Goal: Task Accomplishment & Management: Manage account settings

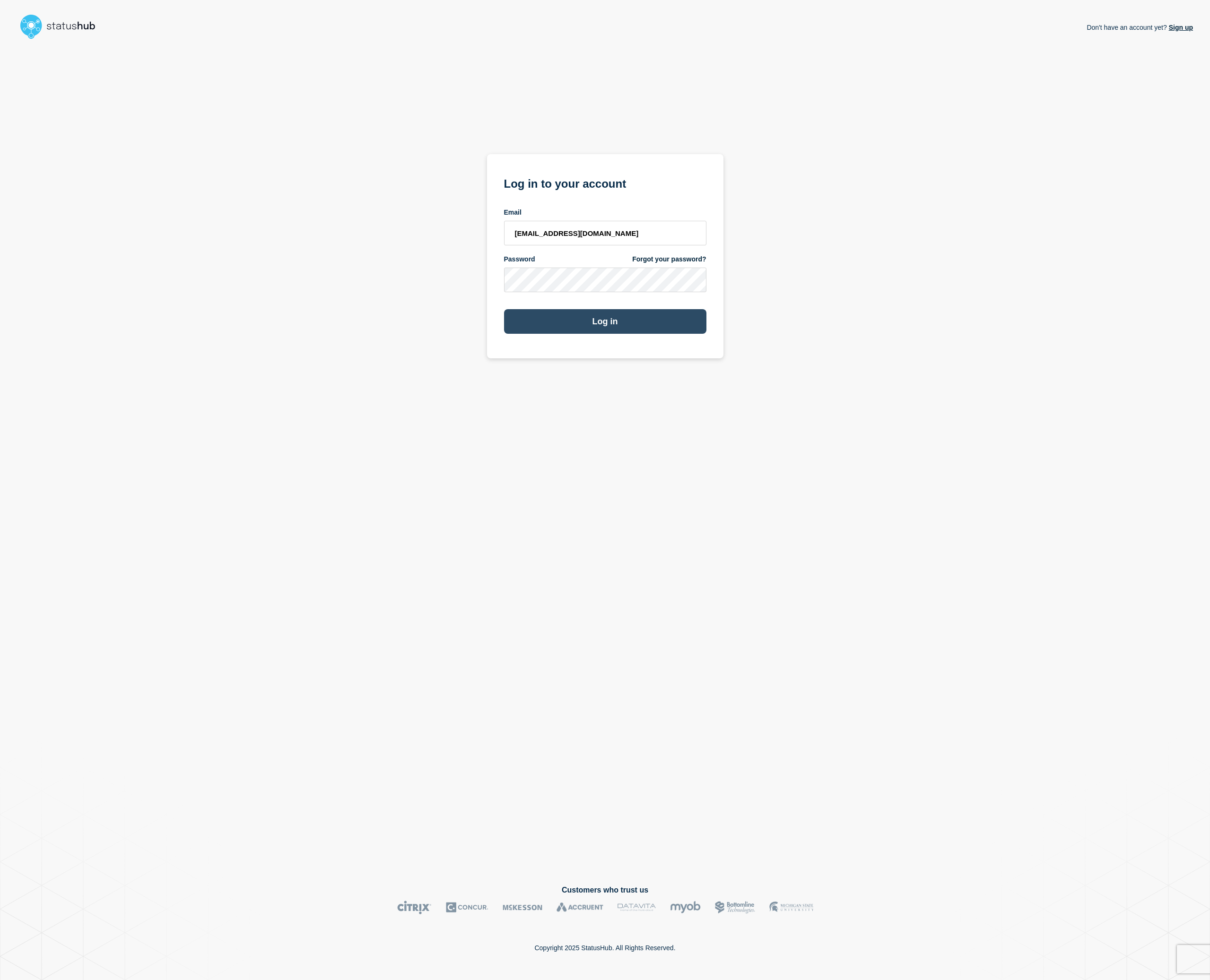
click at [619, 332] on button "Log in" at bounding box center [605, 322] width 202 height 25
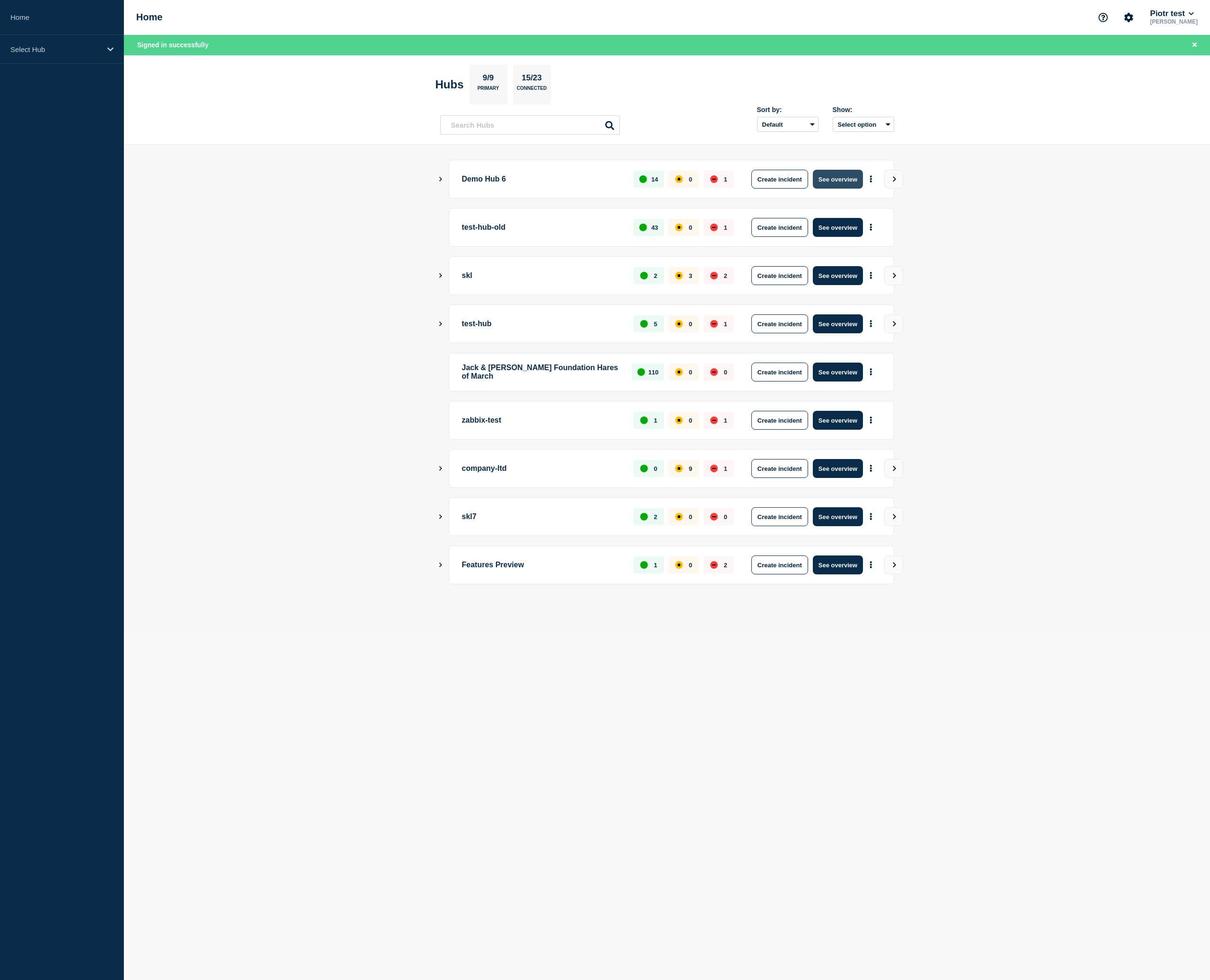
click at [843, 178] on button "See overview" at bounding box center [838, 179] width 50 height 19
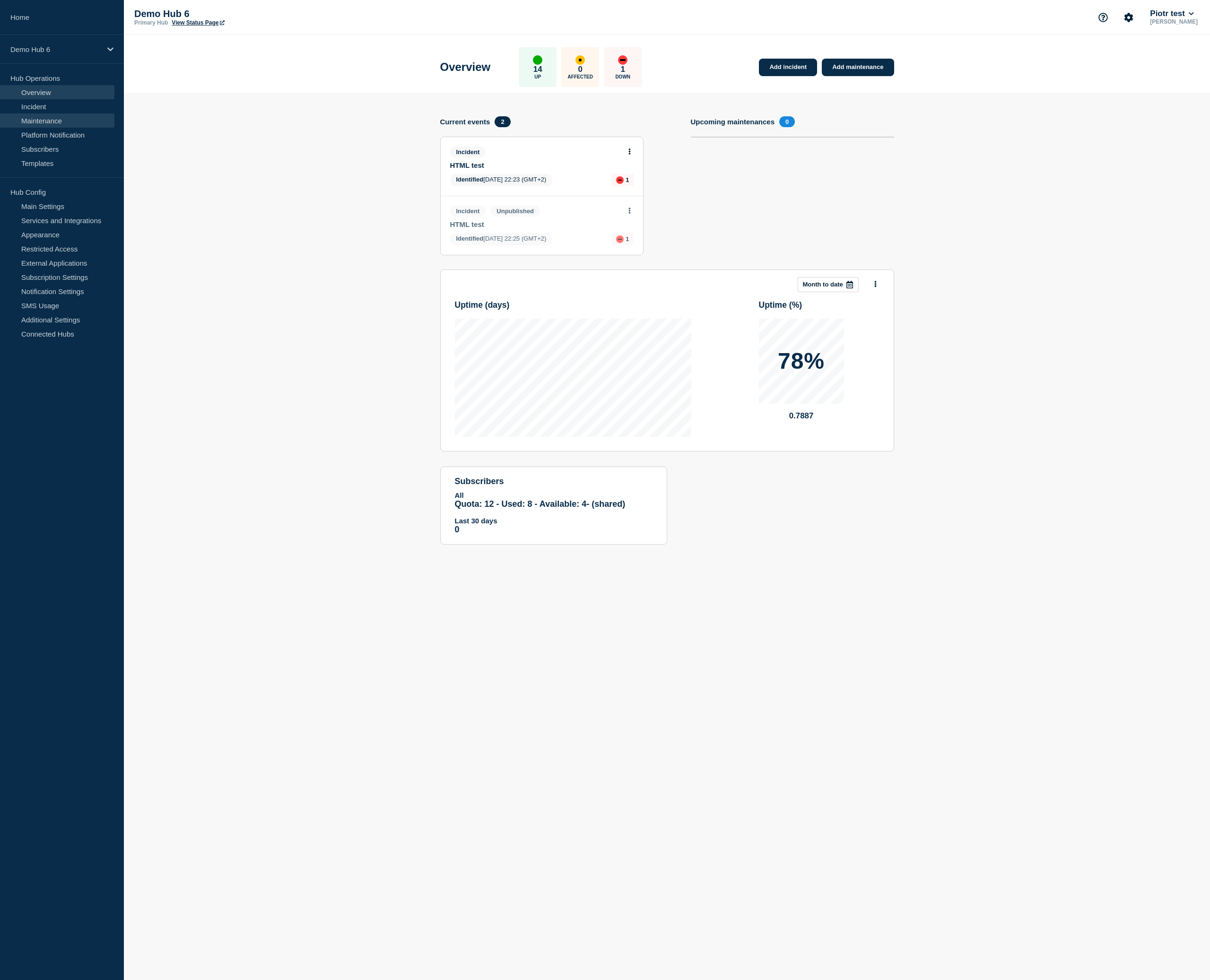
click at [55, 121] on link "Maintenance" at bounding box center [57, 121] width 115 height 14
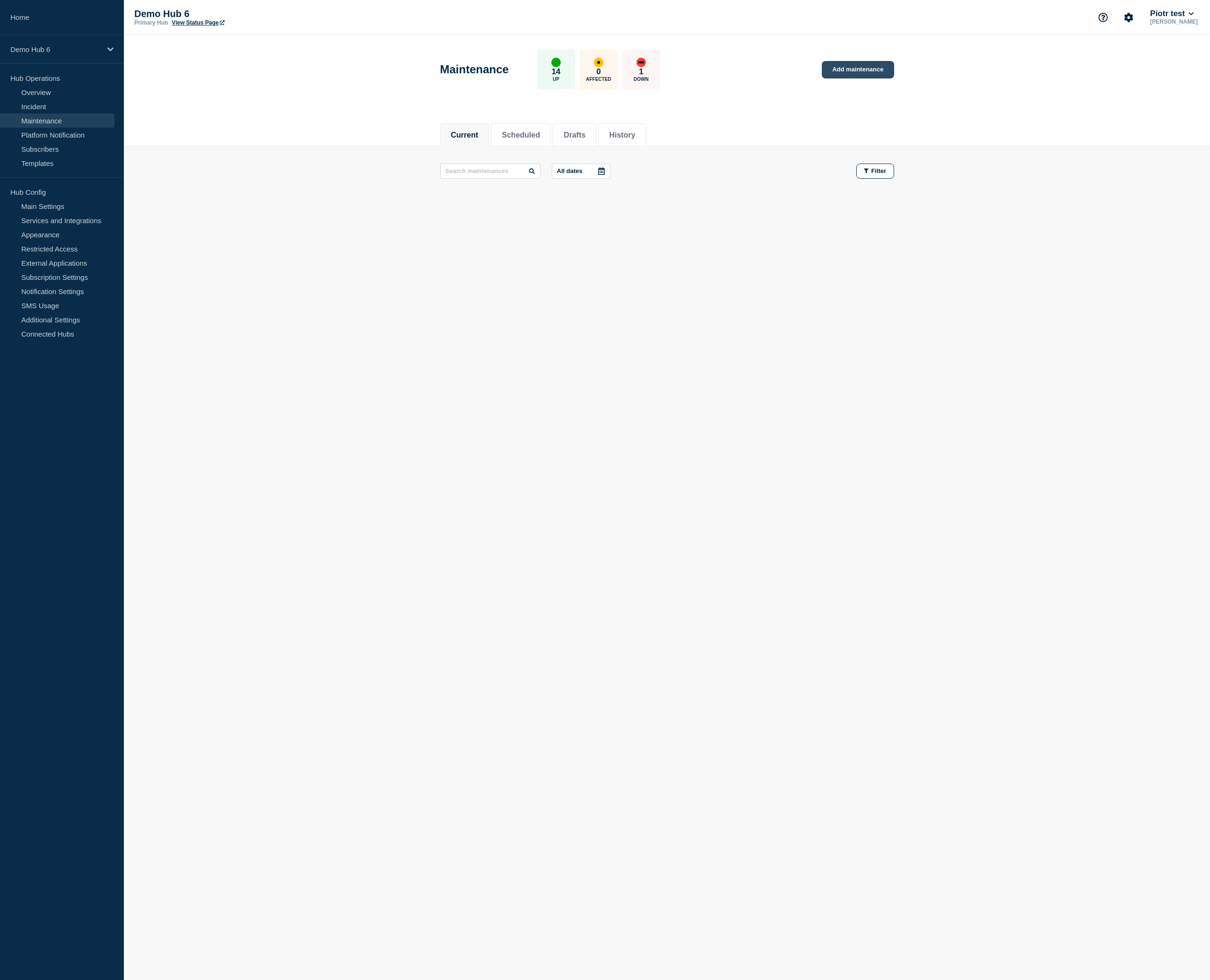
click at [858, 69] on link "Add maintenance" at bounding box center [858, 70] width 72 height 18
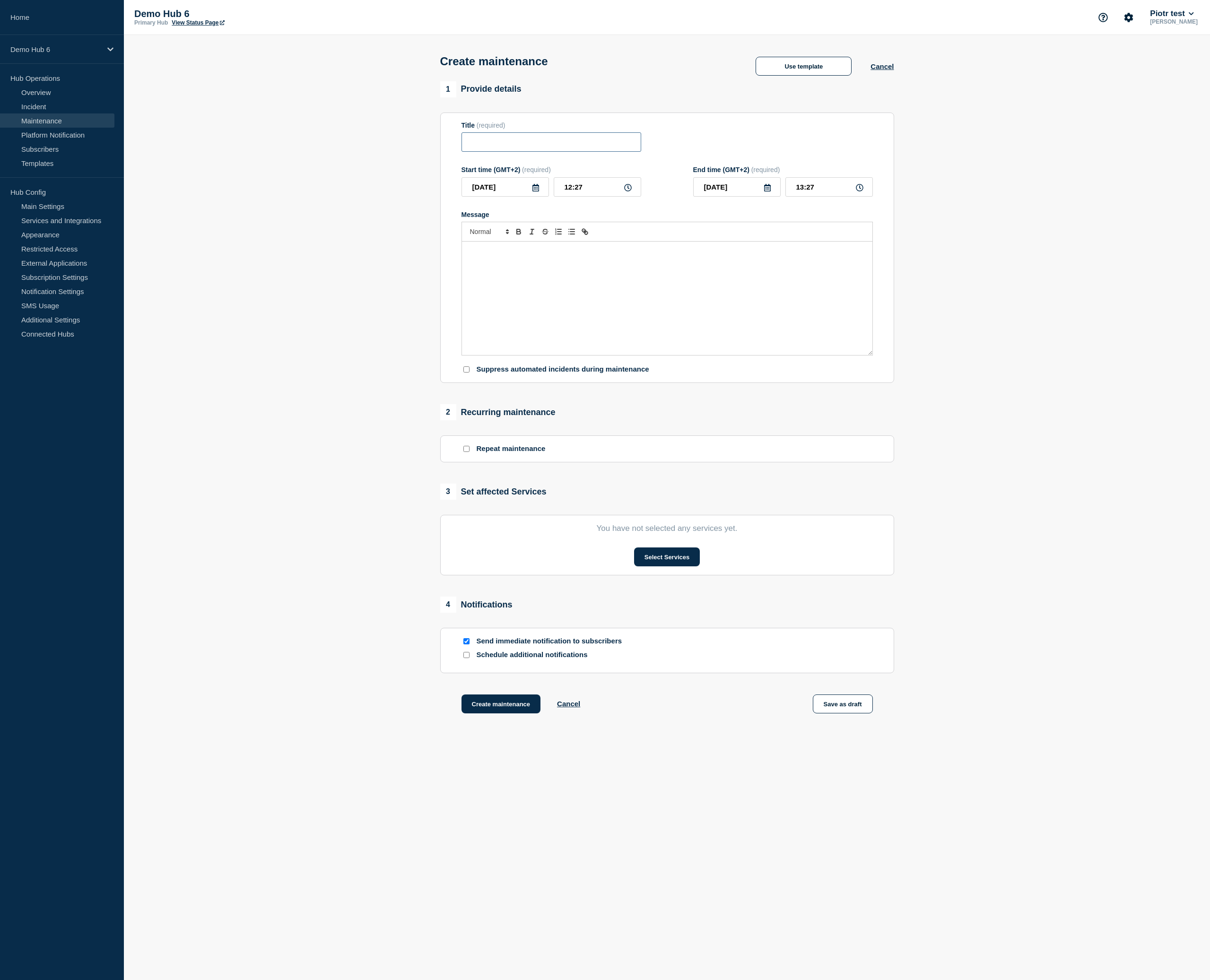
click at [537, 146] on input "Title" at bounding box center [551, 142] width 180 height 19
paste input "Test - 2025-08-27 - statushub-cp/pull/455 - A"
type input "Test - 2025-08-27 - statushub-cp/pull/455 - A"
click at [531, 330] on div "Message" at bounding box center [667, 298] width 410 height 114
paste div "Message"
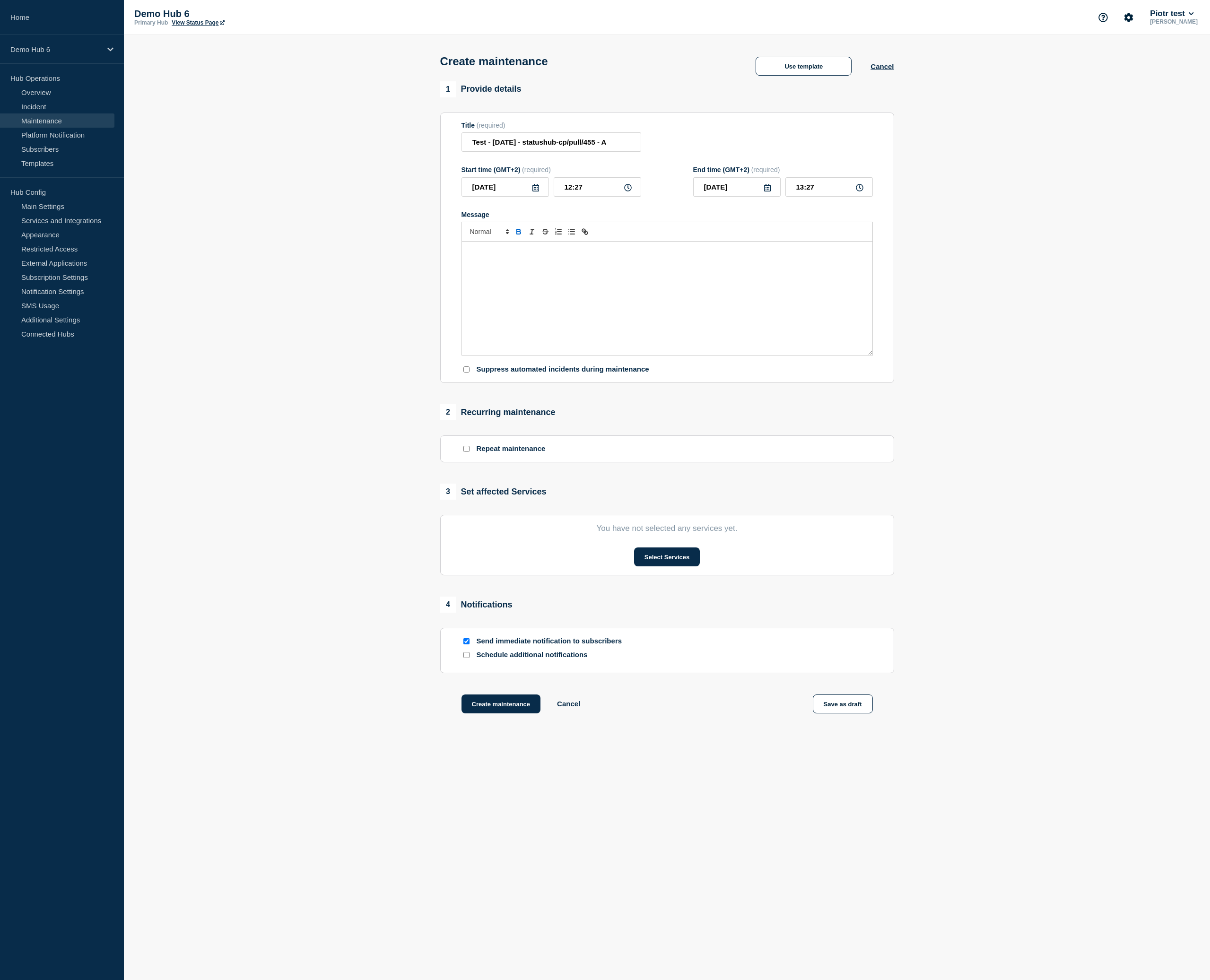
click at [521, 236] on icon "Toggle bold text" at bounding box center [519, 232] width 9 height 9
click at [521, 234] on icon "Toggle bold text" at bounding box center [519, 233] width 4 height 2
click at [545, 286] on div "Message" at bounding box center [667, 298] width 410 height 114
click at [528, 152] on input "Title" at bounding box center [551, 142] width 180 height 19
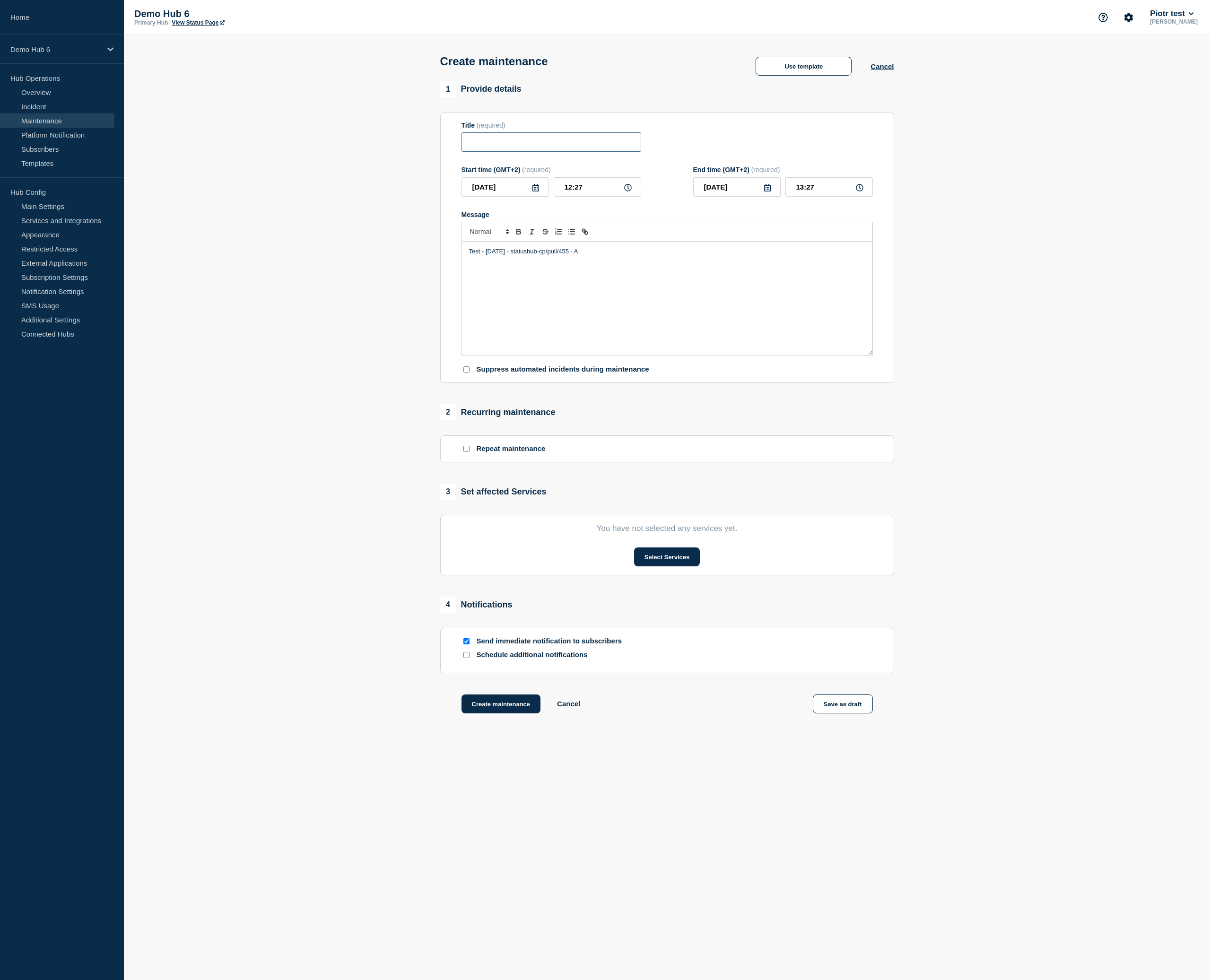
paste input "Test - 2025-08-27 - statushub-cp/pull/455 - A"
type input "Test - 2025-08-27 - statushub-cp/pull/455 - A"
drag, startPoint x: 628, startPoint y: 284, endPoint x: 633, endPoint y: 283, distance: 5.1
click at [629, 284] on div "Test - 2025-08-27 - statushub-cp/pull/455 - A" at bounding box center [667, 298] width 410 height 114
click at [652, 566] on button "Select Services" at bounding box center [667, 557] width 66 height 19
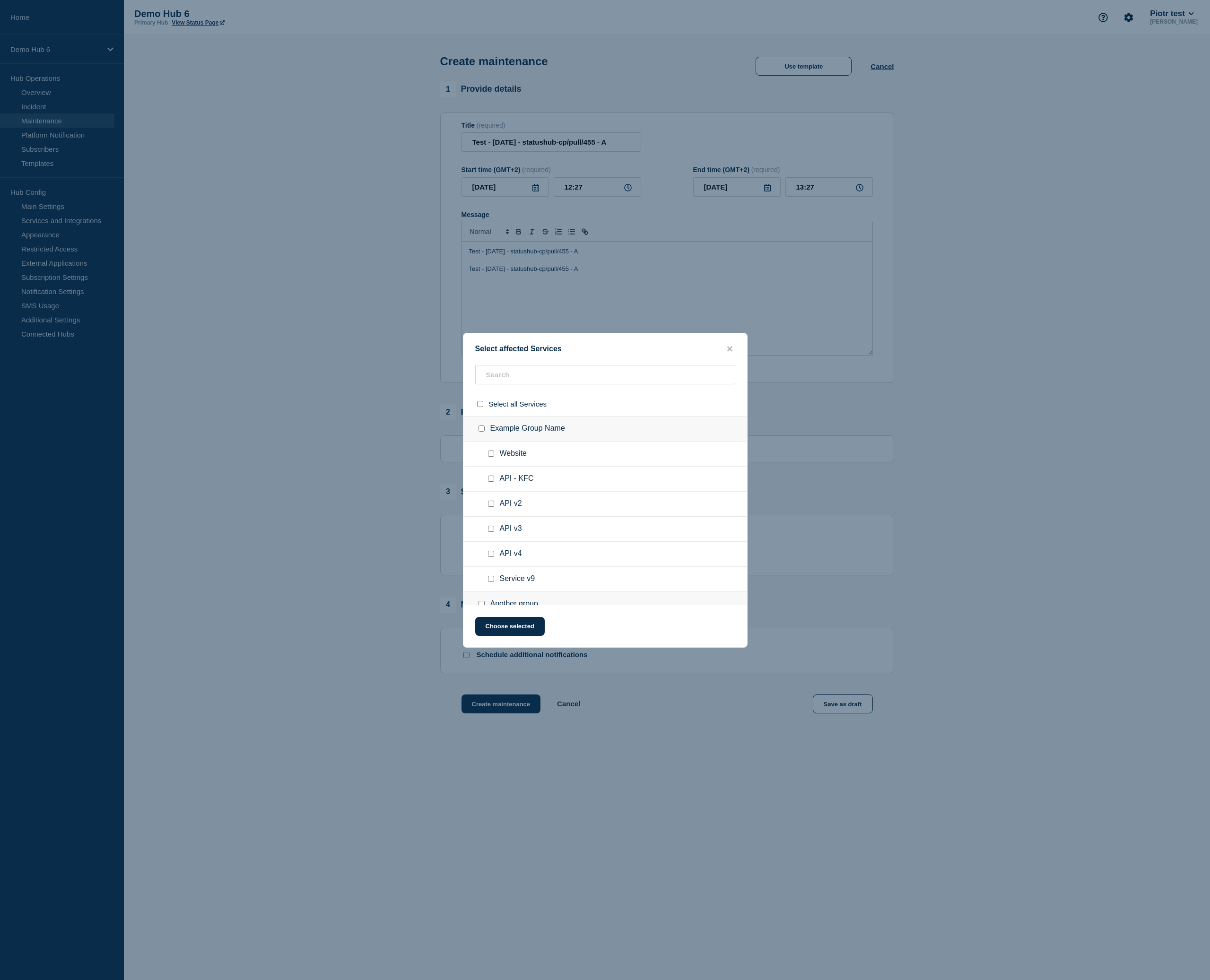
click at [491, 557] on input "API v4 checkbox" at bounding box center [491, 554] width 6 height 6
checkbox input "true"
click at [506, 632] on button "Choose selected" at bounding box center [510, 627] width 70 height 19
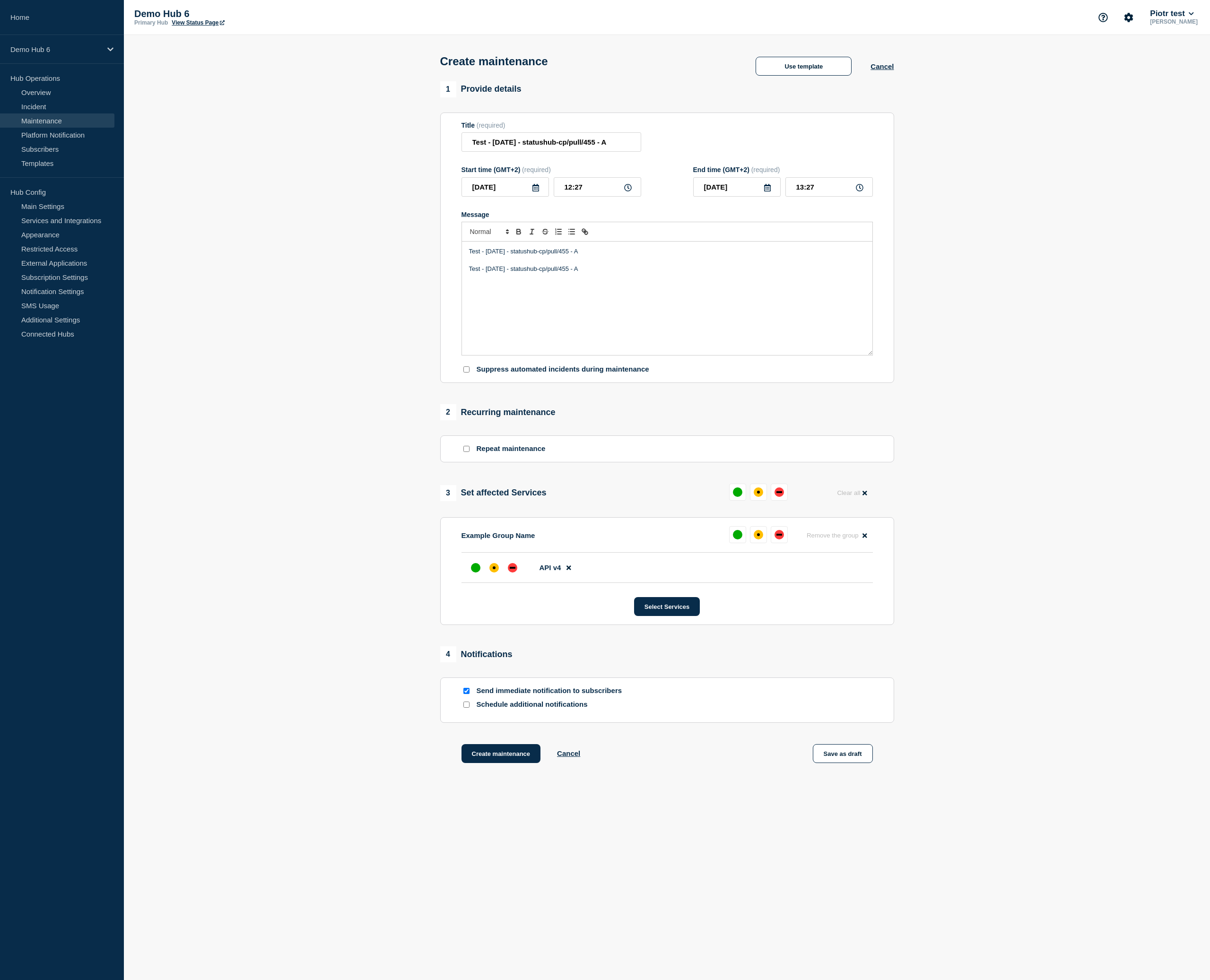
click at [466, 452] on input "Repeat maintenance" at bounding box center [466, 449] width 6 height 6
checkbox input "true"
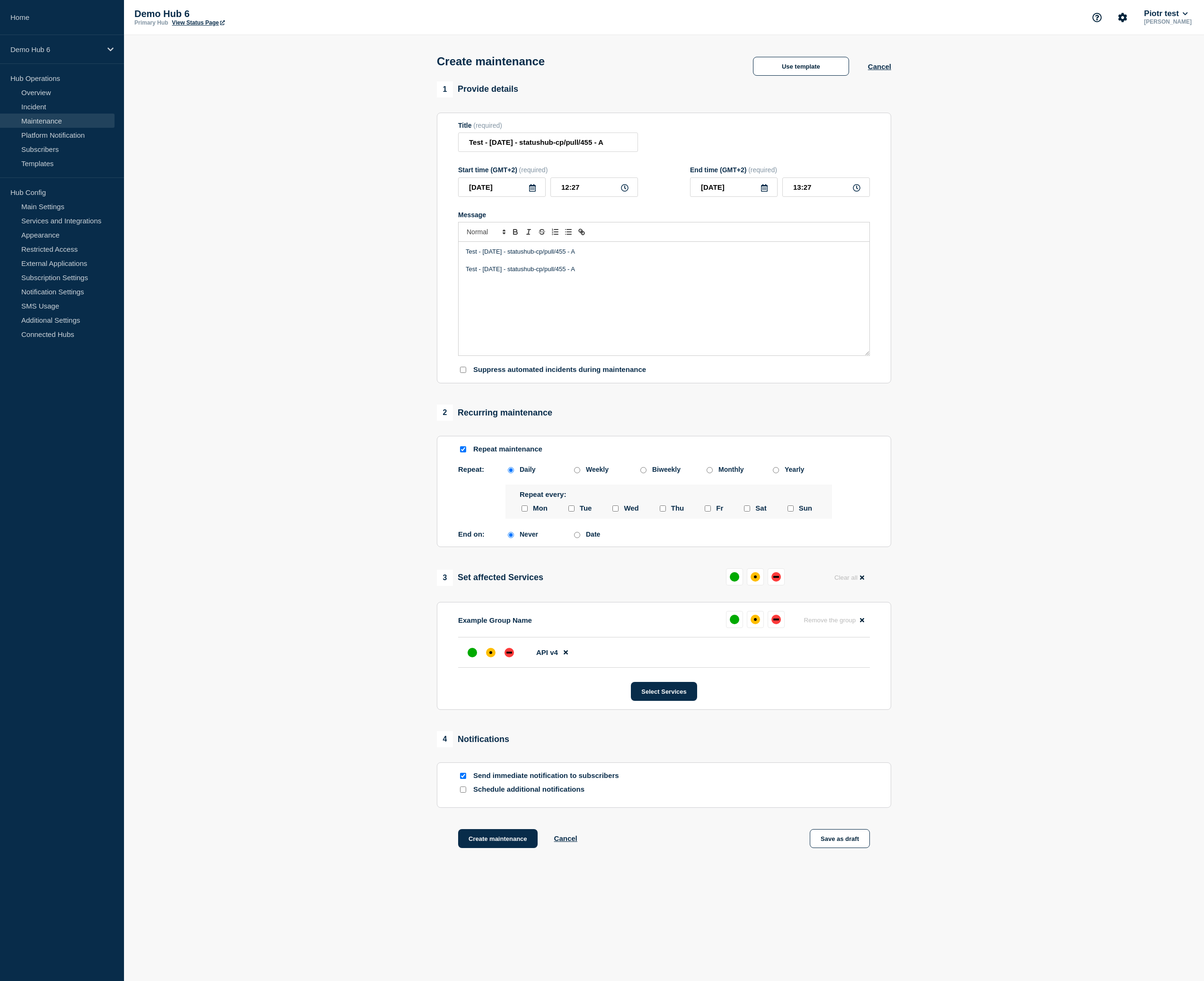
click at [576, 473] on input "Weekly" at bounding box center [577, 470] width 6 height 6
radio input "true"
radio input "false"
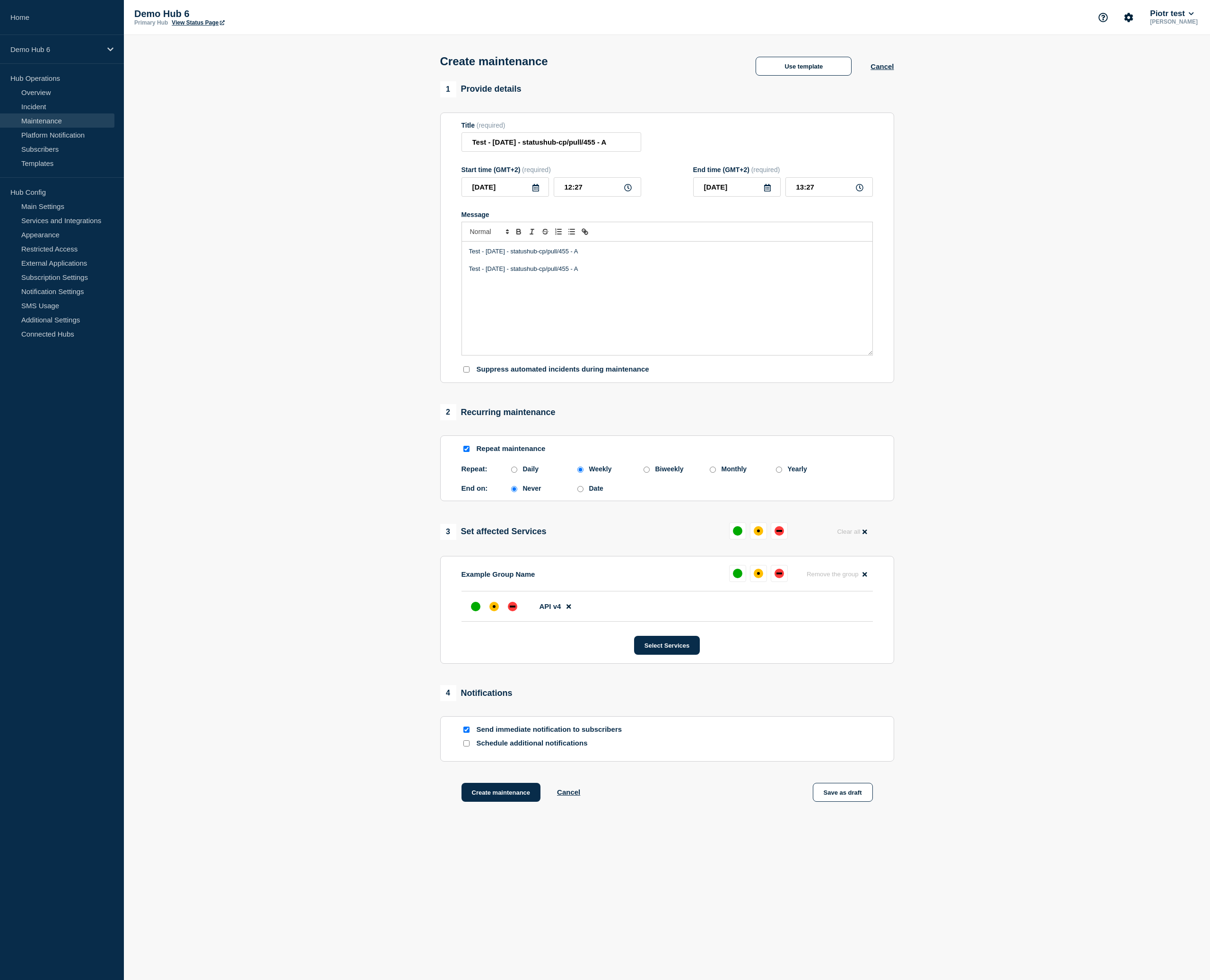
click at [468, 733] on input "Send immediate notification to subscribers" at bounding box center [466, 729] width 6 height 6
checkbox input "false"
click at [498, 802] on button "Create maintenance" at bounding box center [501, 792] width 80 height 19
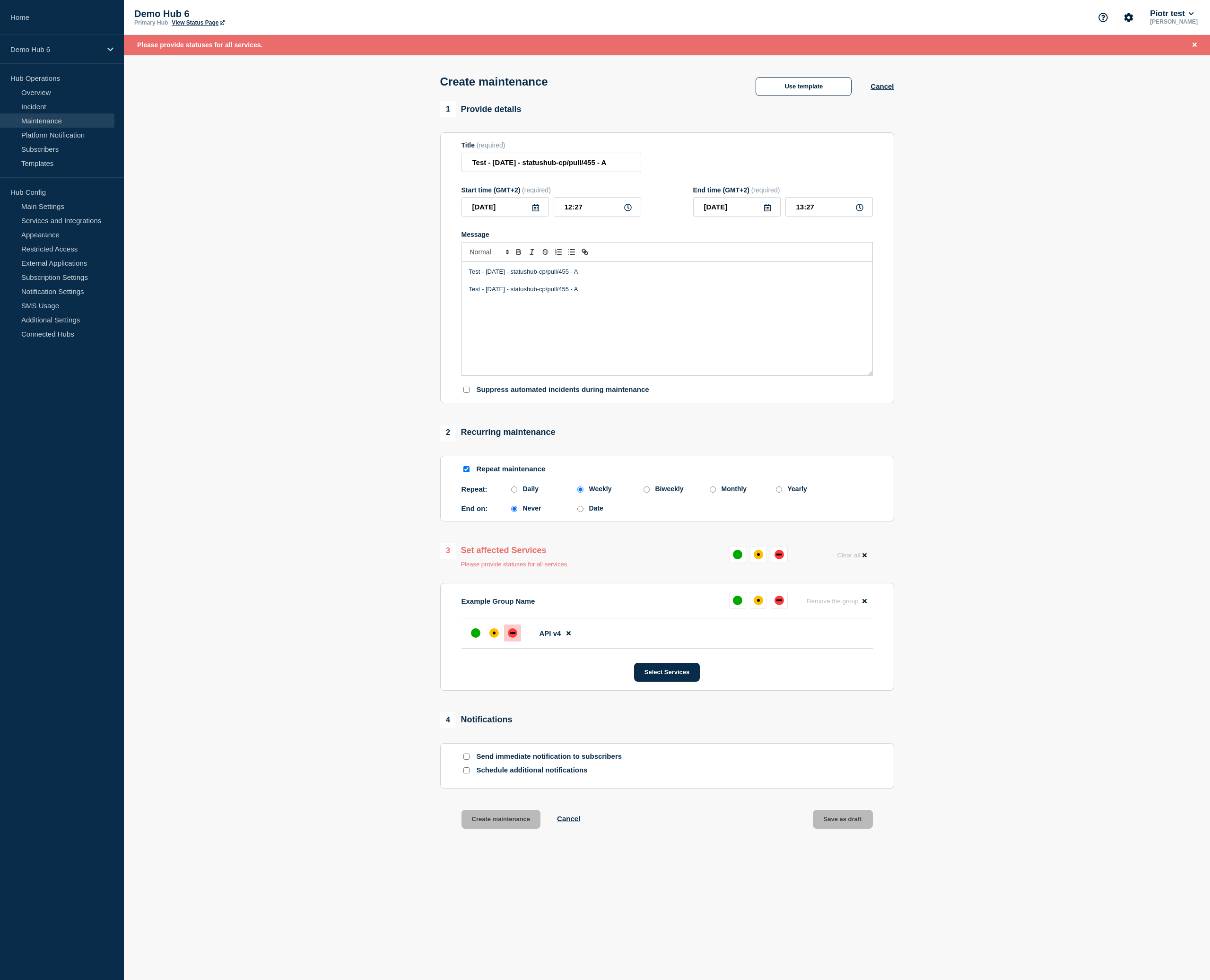
click at [503, 641] on div at bounding box center [494, 633] width 54 height 17
click at [506, 641] on div at bounding box center [513, 633] width 17 height 17
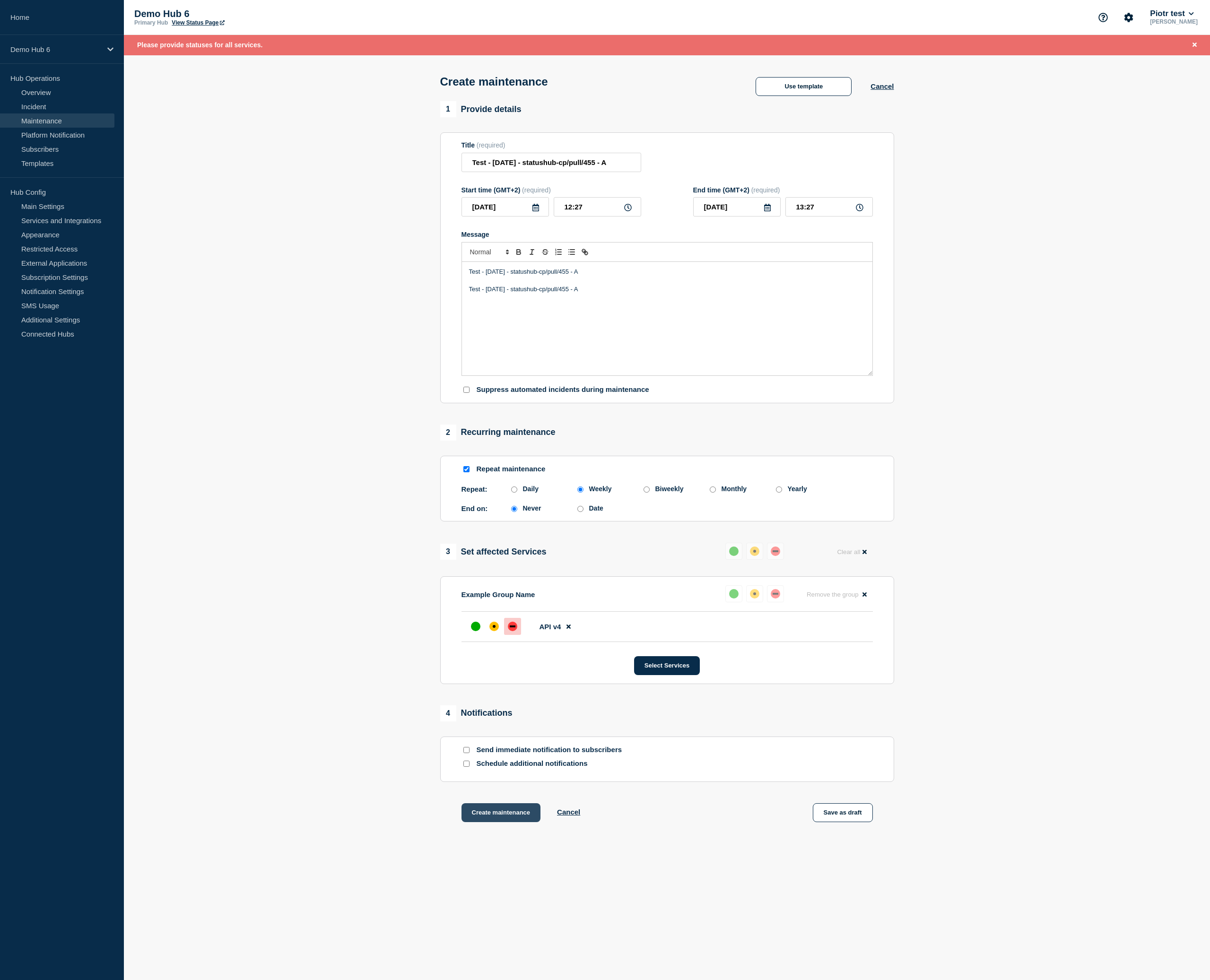
click at [519, 822] on button "Create maintenance" at bounding box center [501, 813] width 80 height 19
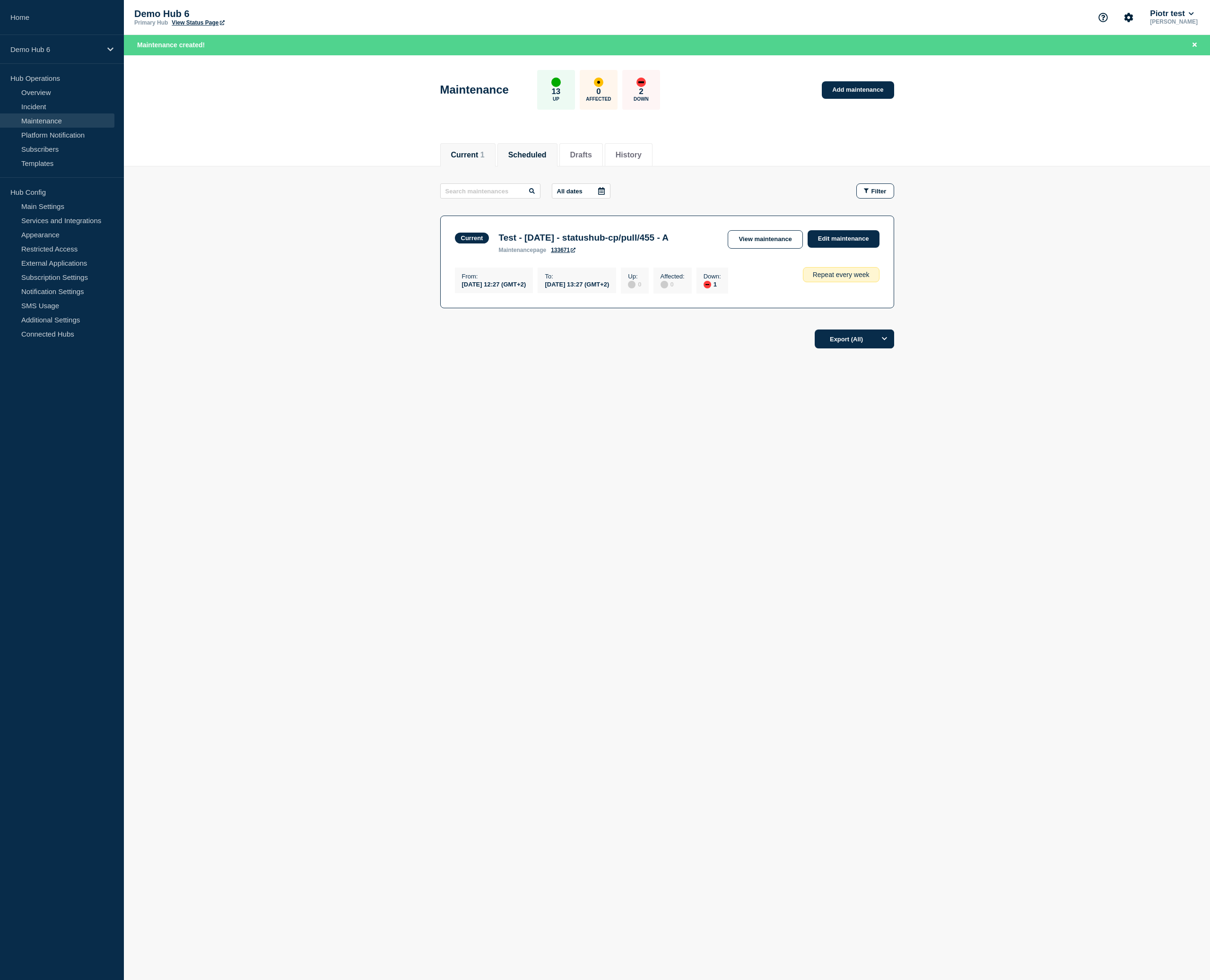
click at [539, 159] on button "Scheduled" at bounding box center [527, 155] width 38 height 9
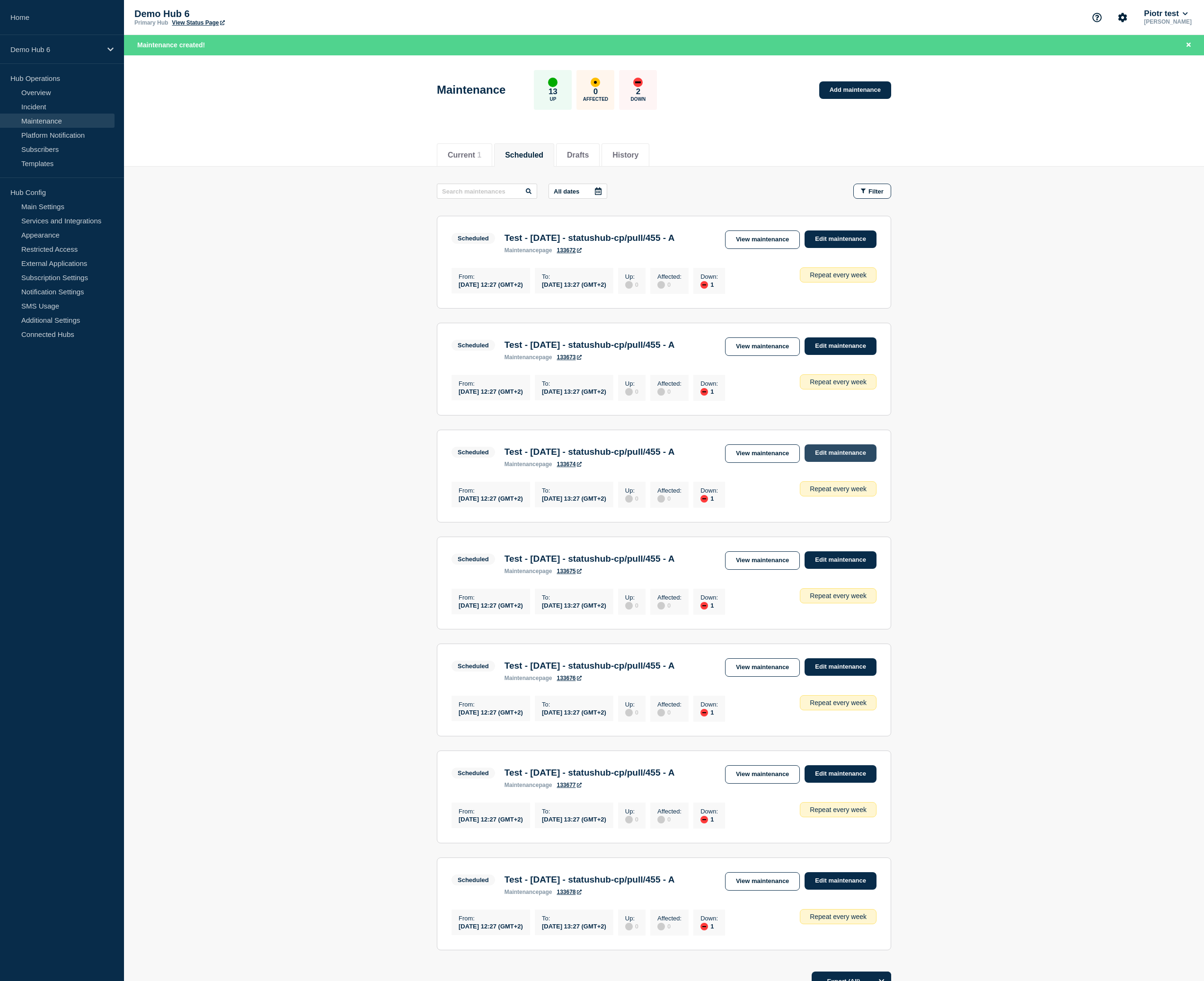
click at [849, 458] on link "Edit maintenance" at bounding box center [841, 453] width 72 height 18
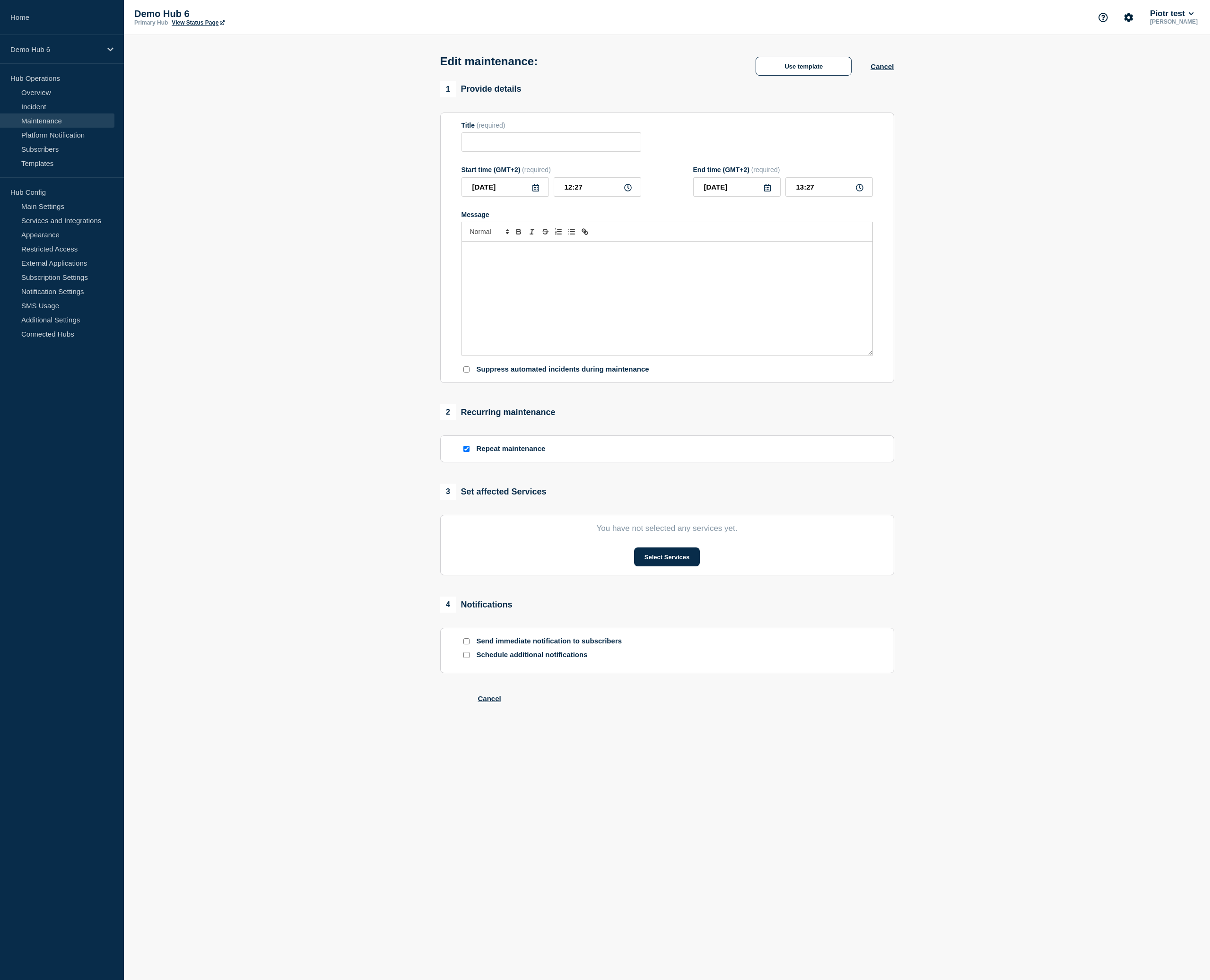
type input "Test - 2025-08-27 - statushub-cp/pull/455 - A"
type input "2025-09-17"
checkbox input "true"
checkbox input "false"
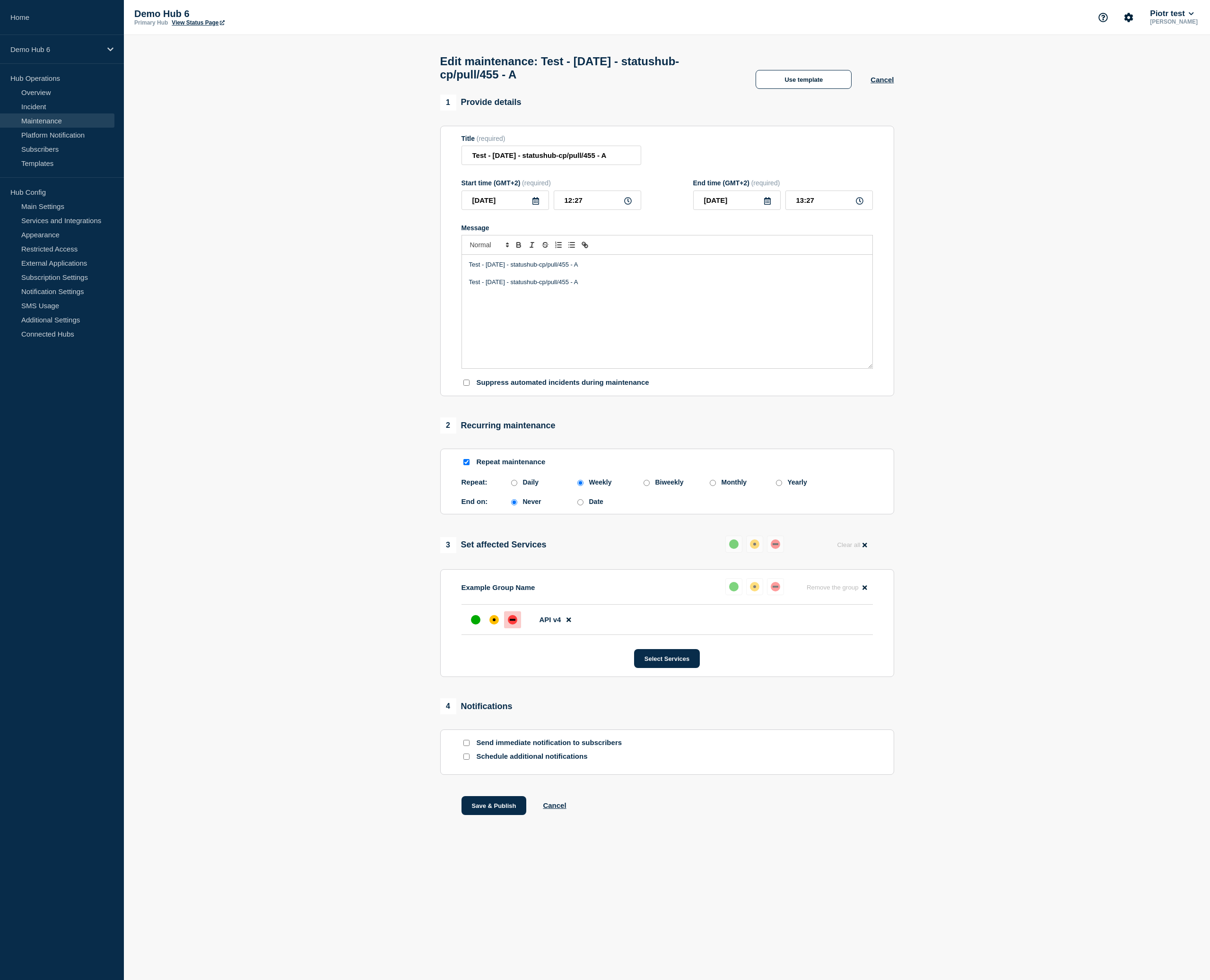
click at [522, 287] on p "Test - 2025-08-27 - statushub-cp/pull/455 - A" at bounding box center [667, 282] width 396 height 9
click at [494, 815] on button "Save & Publish" at bounding box center [494, 806] width 65 height 19
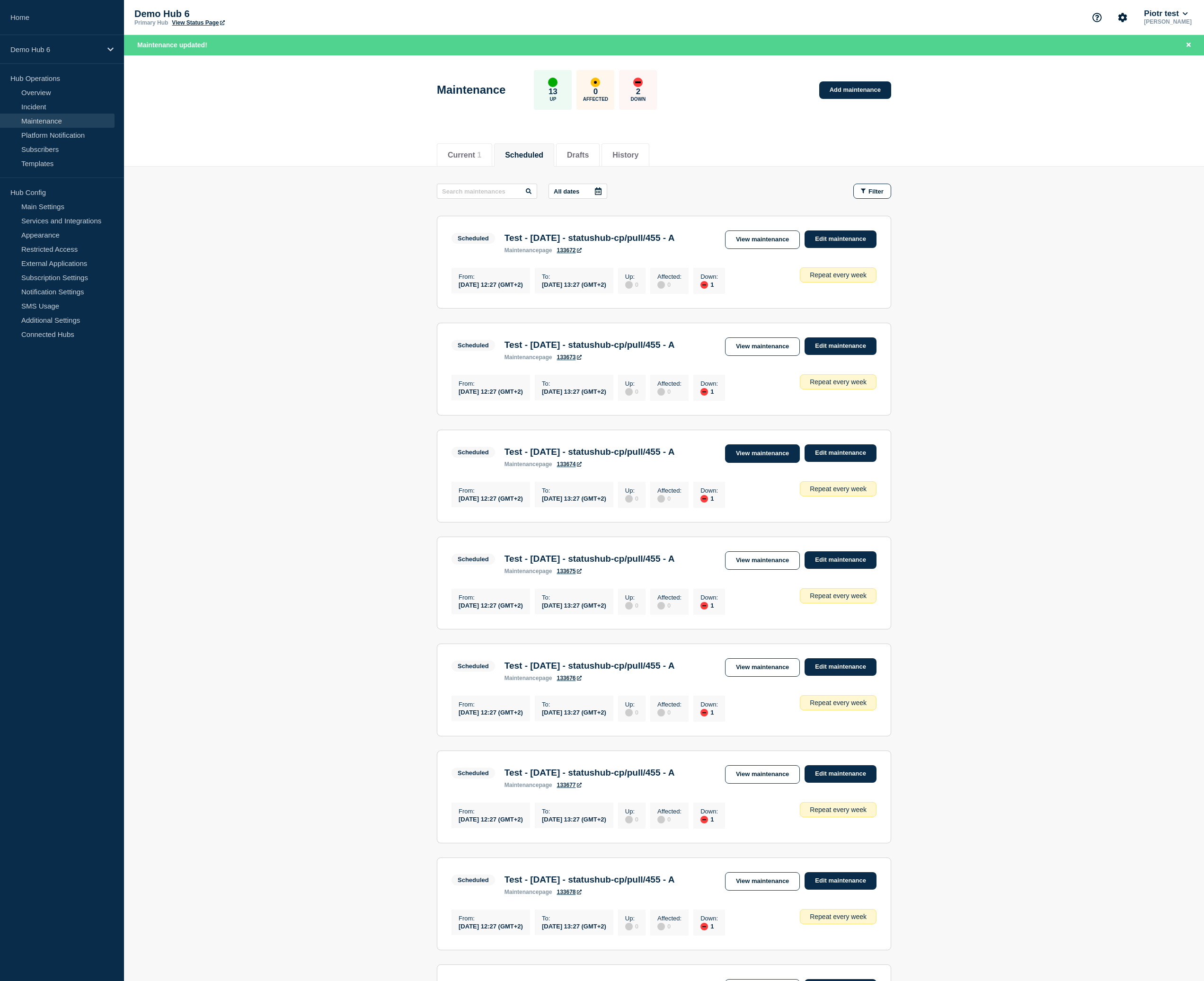
click at [787, 463] on link "View maintenance" at bounding box center [763, 453] width 75 height 18
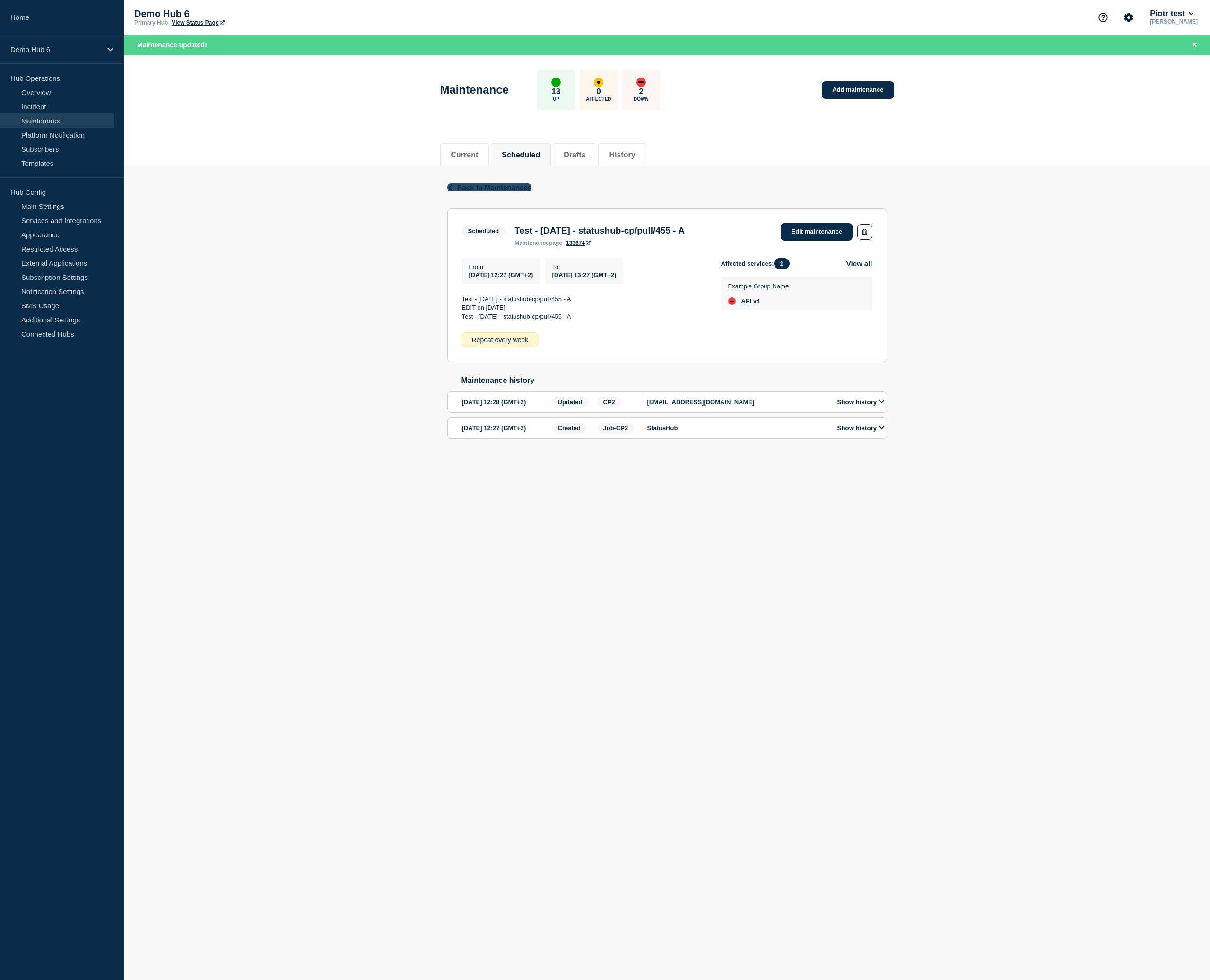
click at [501, 186] on span "Back to Maintenances" at bounding box center [495, 187] width 75 height 8
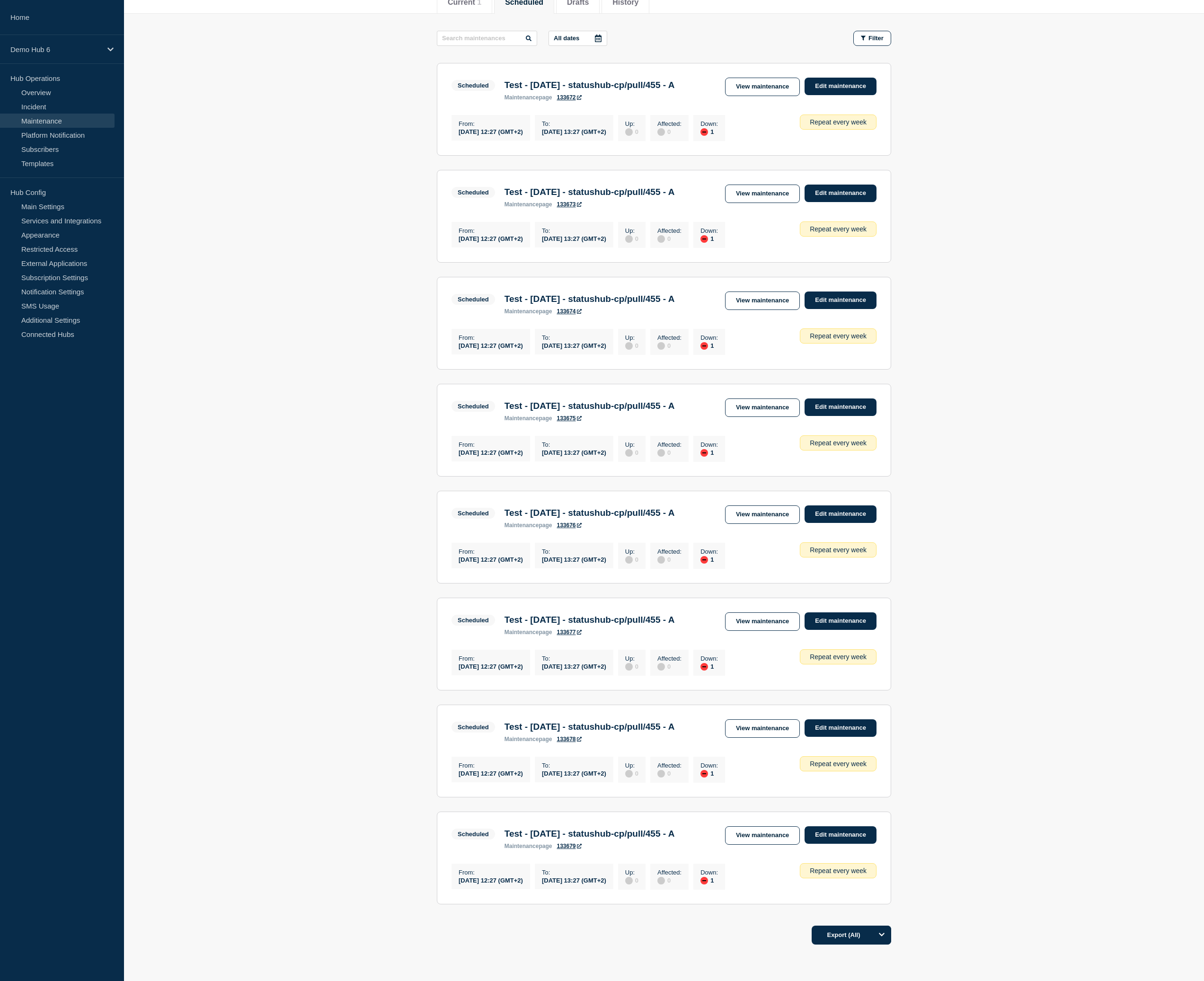
scroll to position [182, 0]
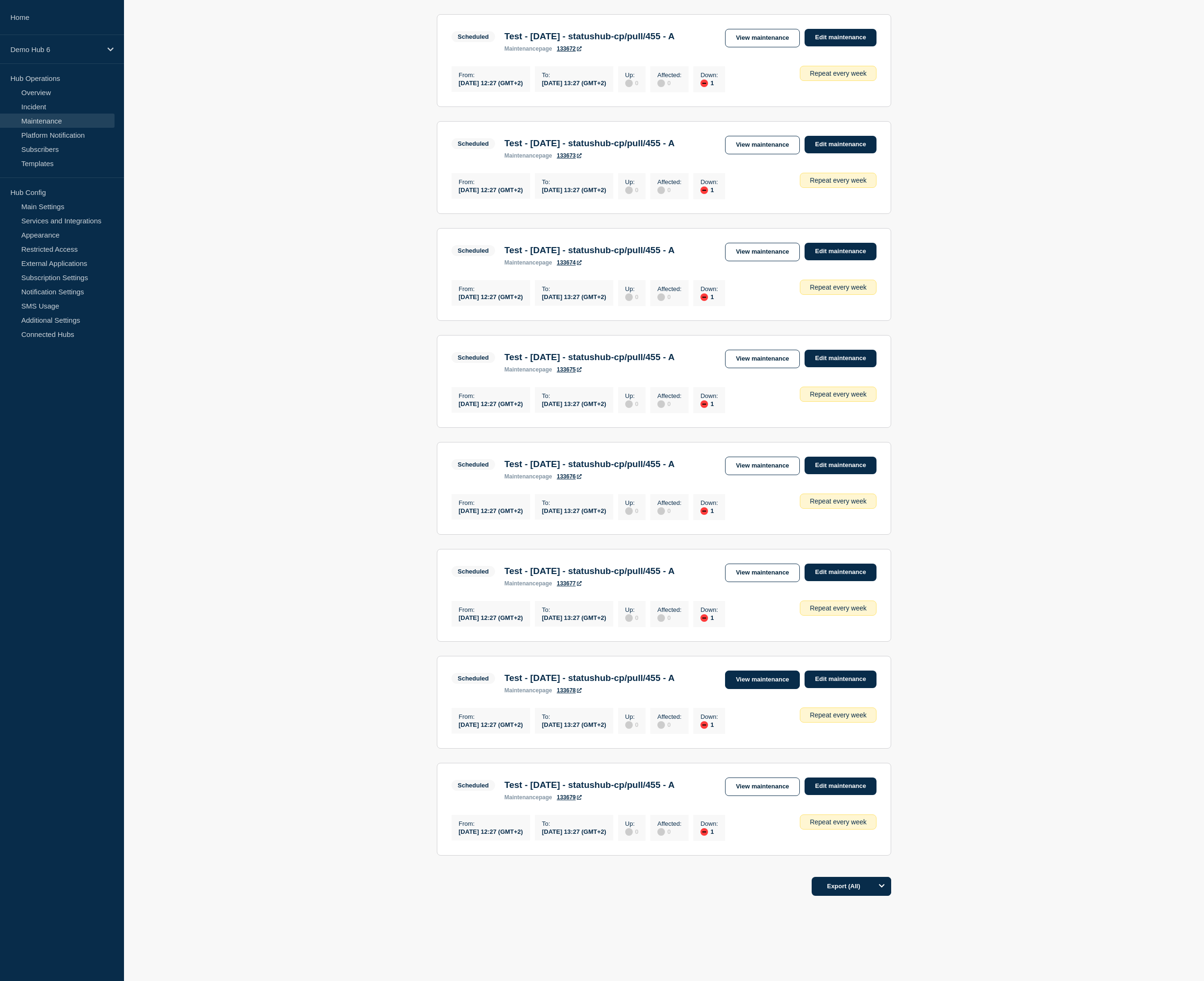
click at [762, 689] on link "View maintenance" at bounding box center [763, 679] width 75 height 18
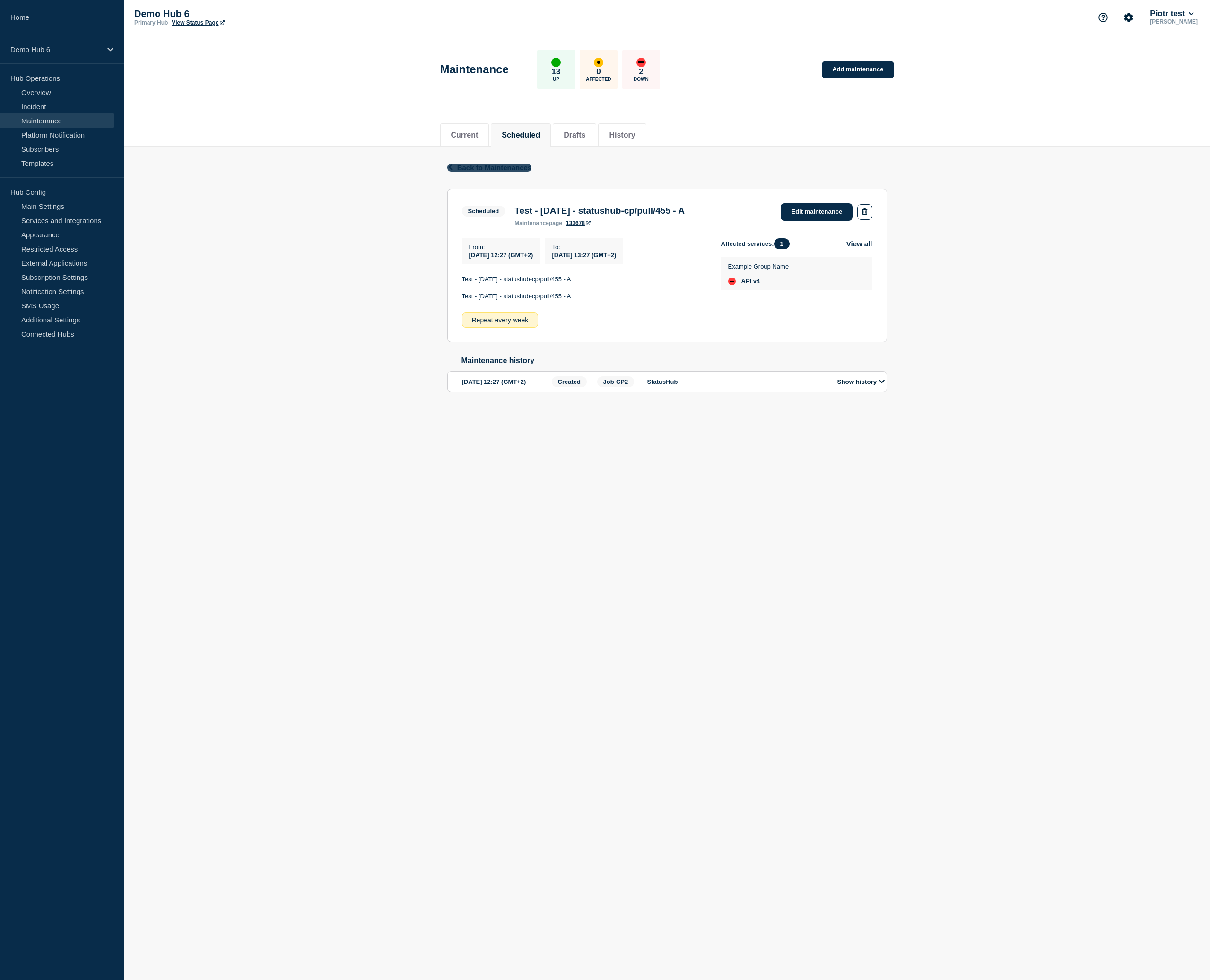
click at [484, 166] on span "Back to Maintenances" at bounding box center [495, 167] width 75 height 8
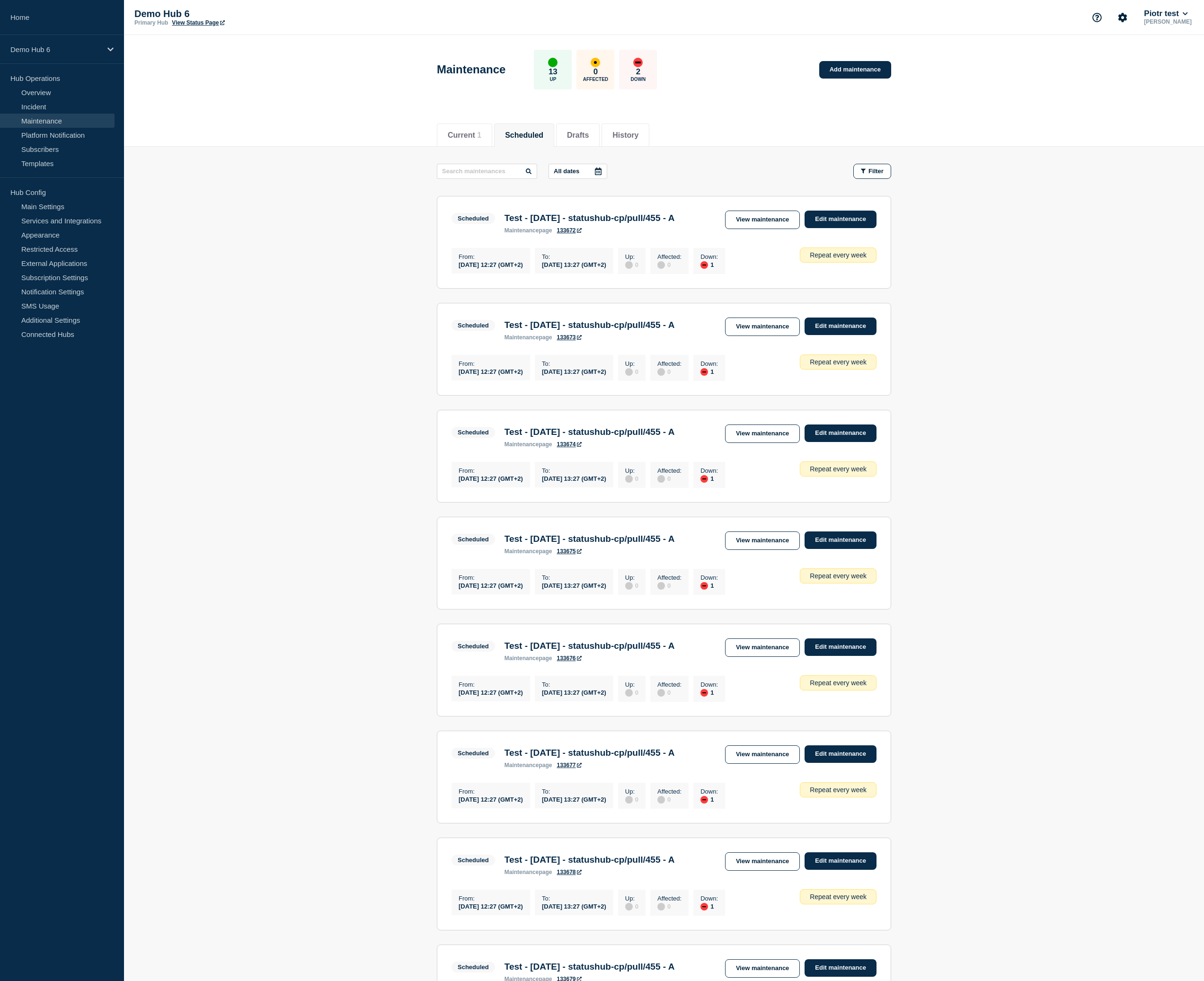
scroll to position [228, 0]
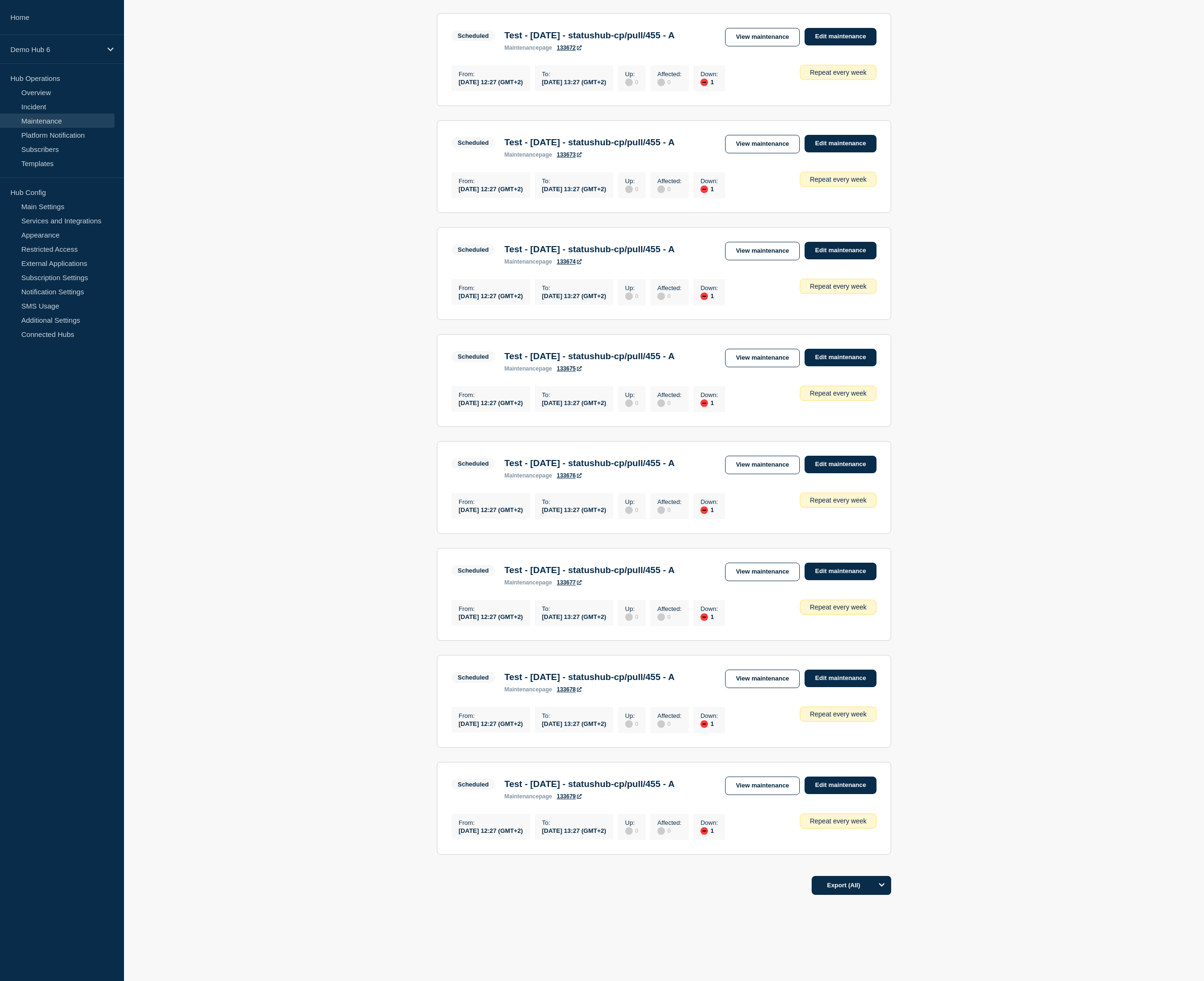
click at [960, 747] on main "All dates Filter Scheduled 1 Down Test - 2025-08-27 - statushub-cp/pull/455 - A…" at bounding box center [664, 416] width 1080 height 905
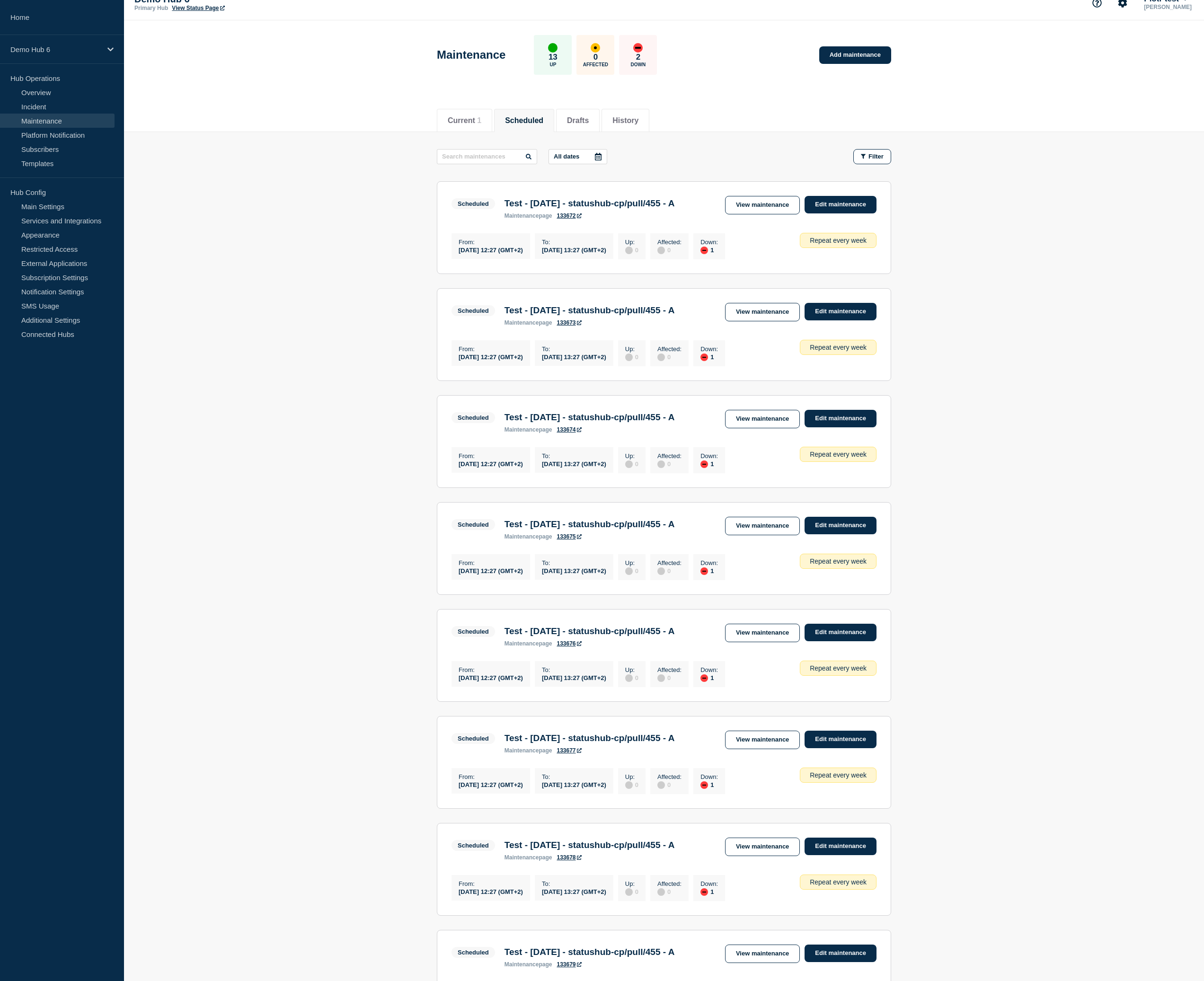
scroll to position [0, 0]
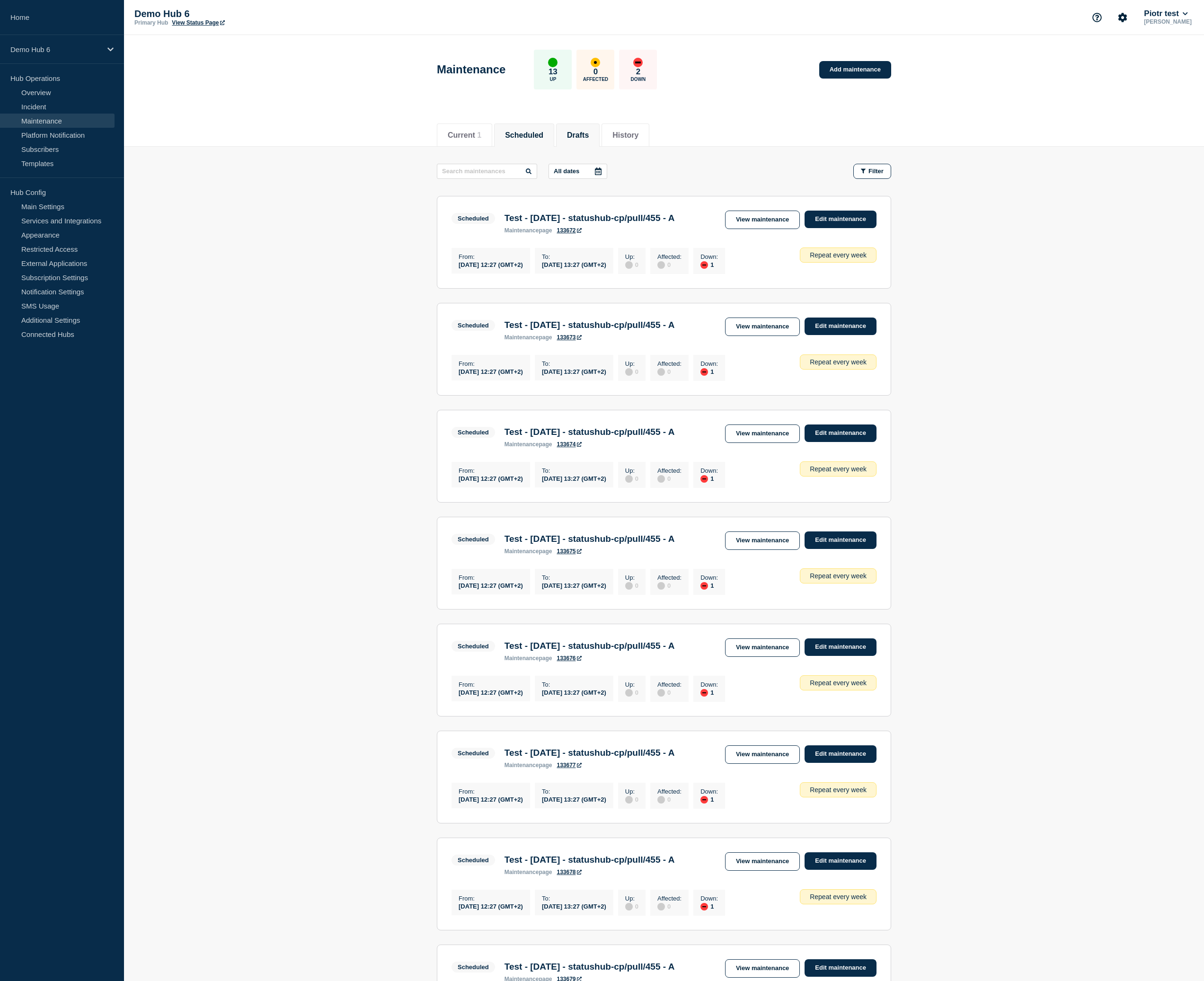
click at [569, 138] on button "Drafts" at bounding box center [578, 135] width 22 height 9
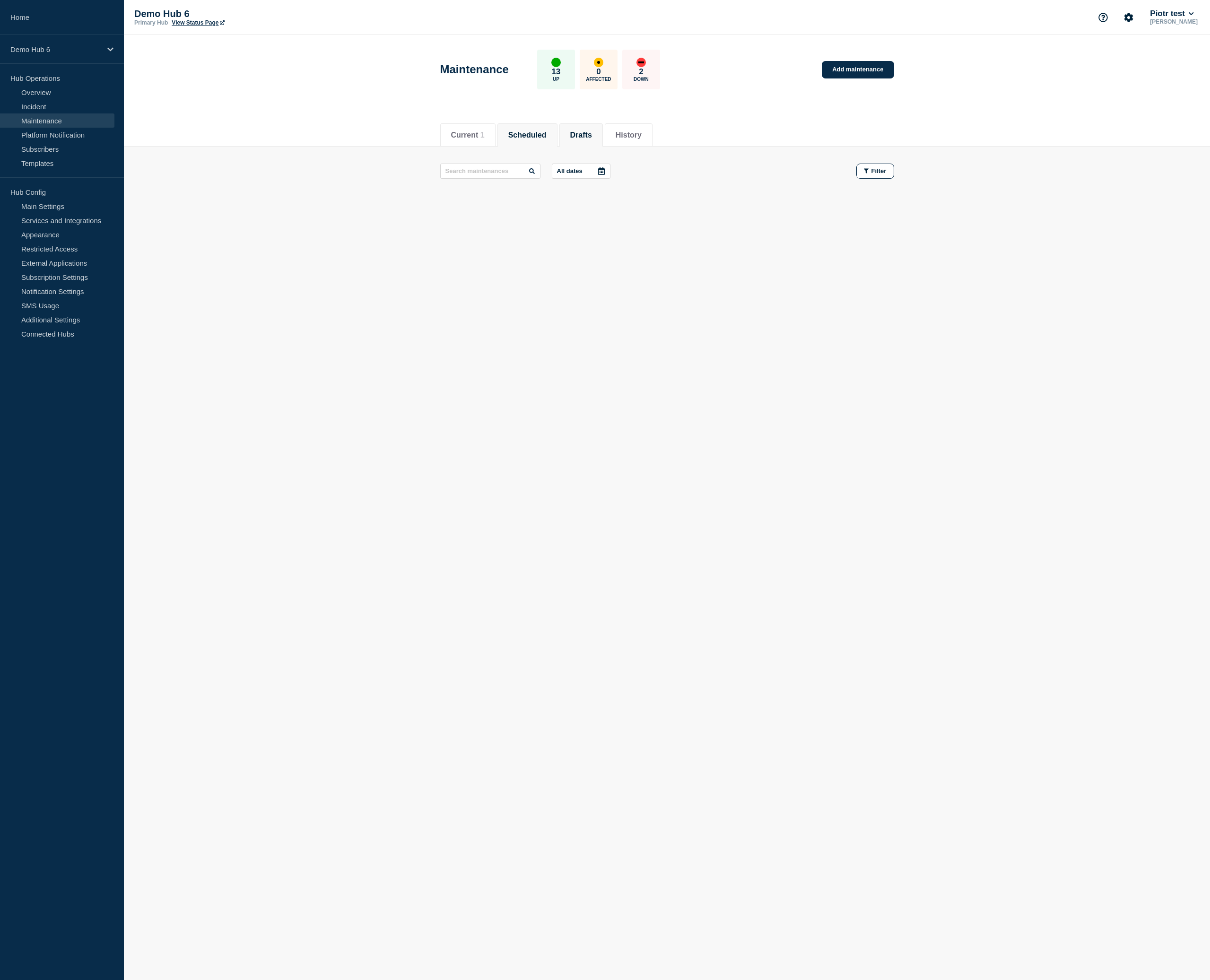
click at [533, 139] on button "Scheduled" at bounding box center [527, 135] width 38 height 9
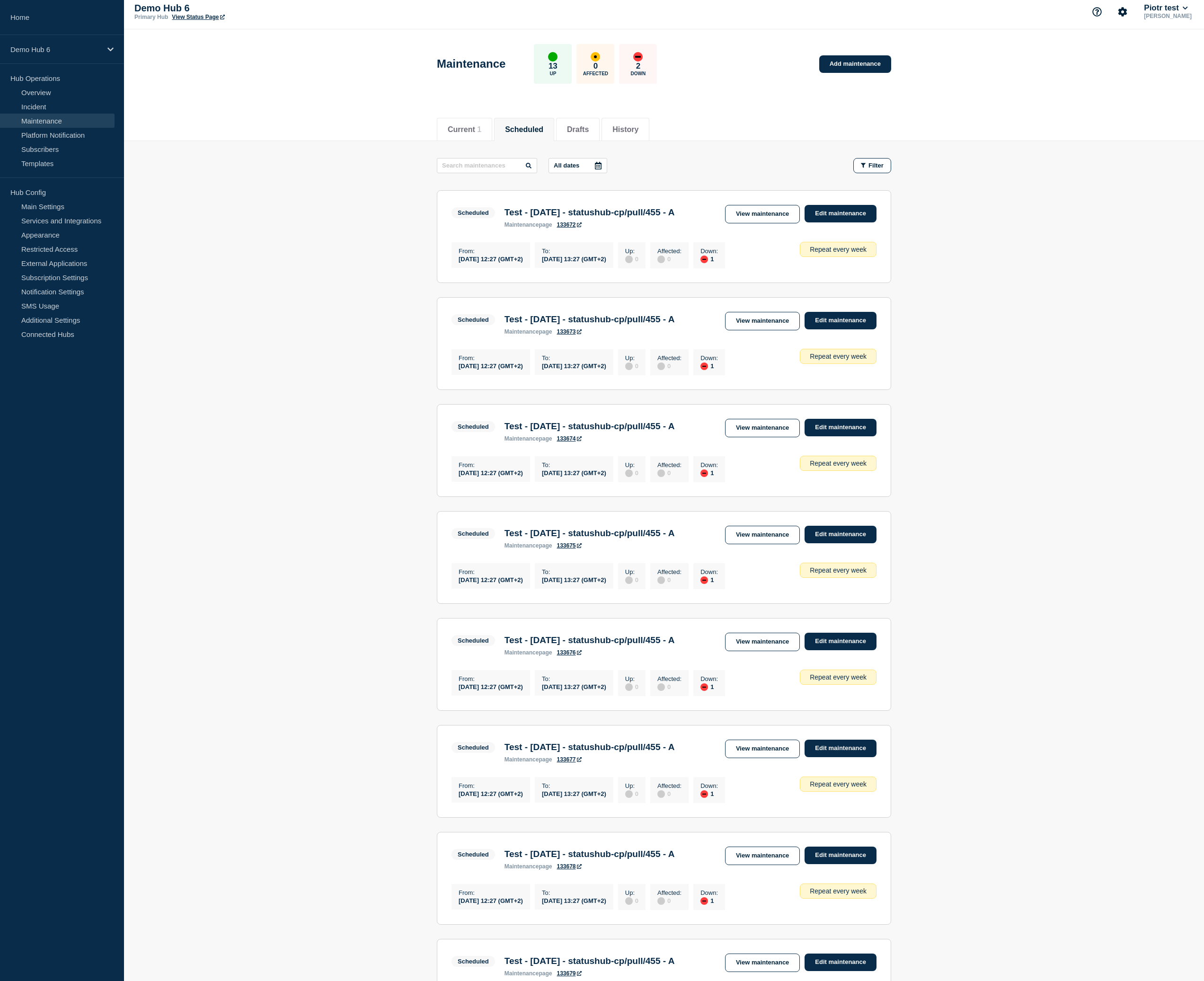
scroll to position [228, 0]
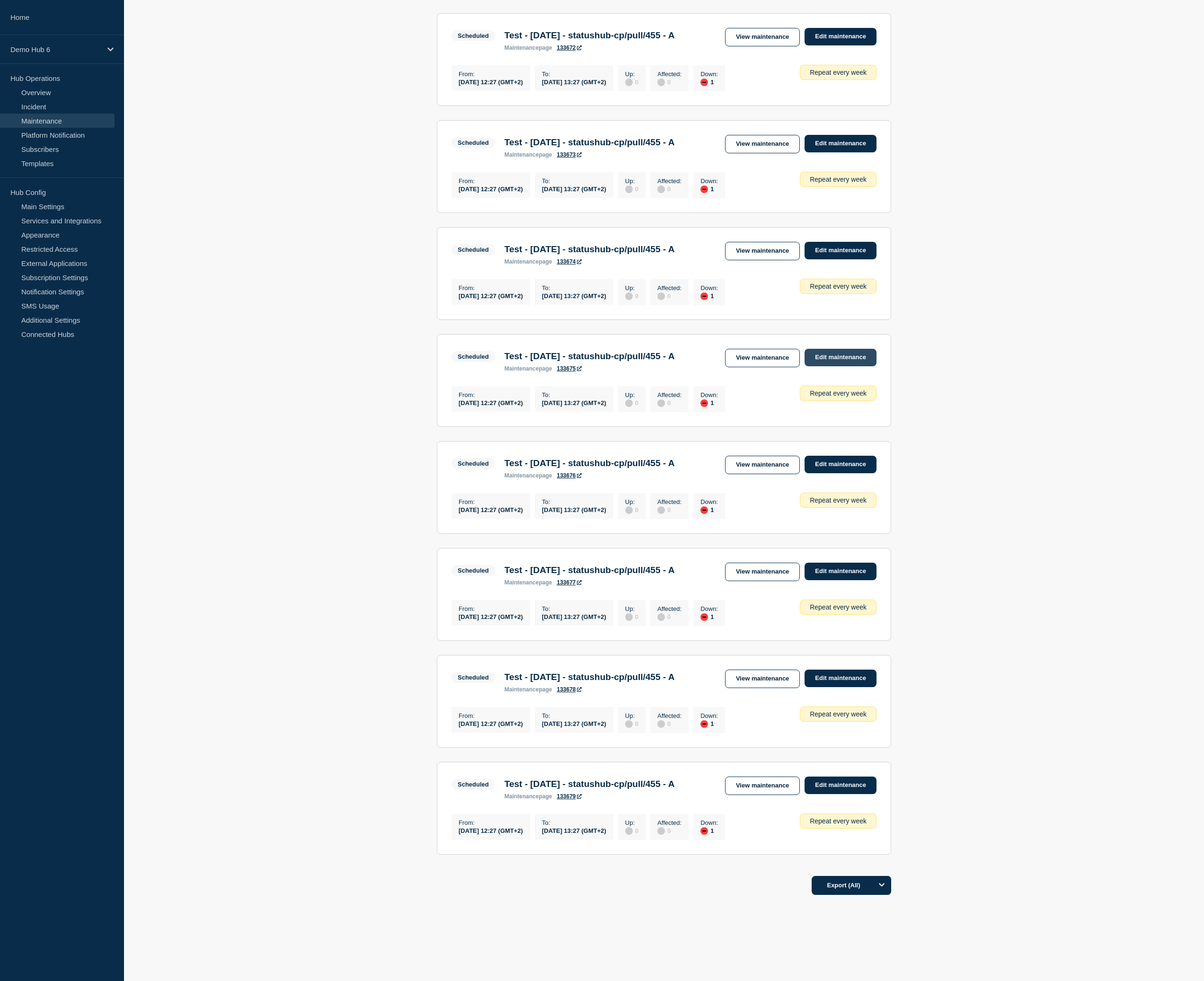
click at [851, 349] on link "Edit maintenance" at bounding box center [841, 358] width 72 height 18
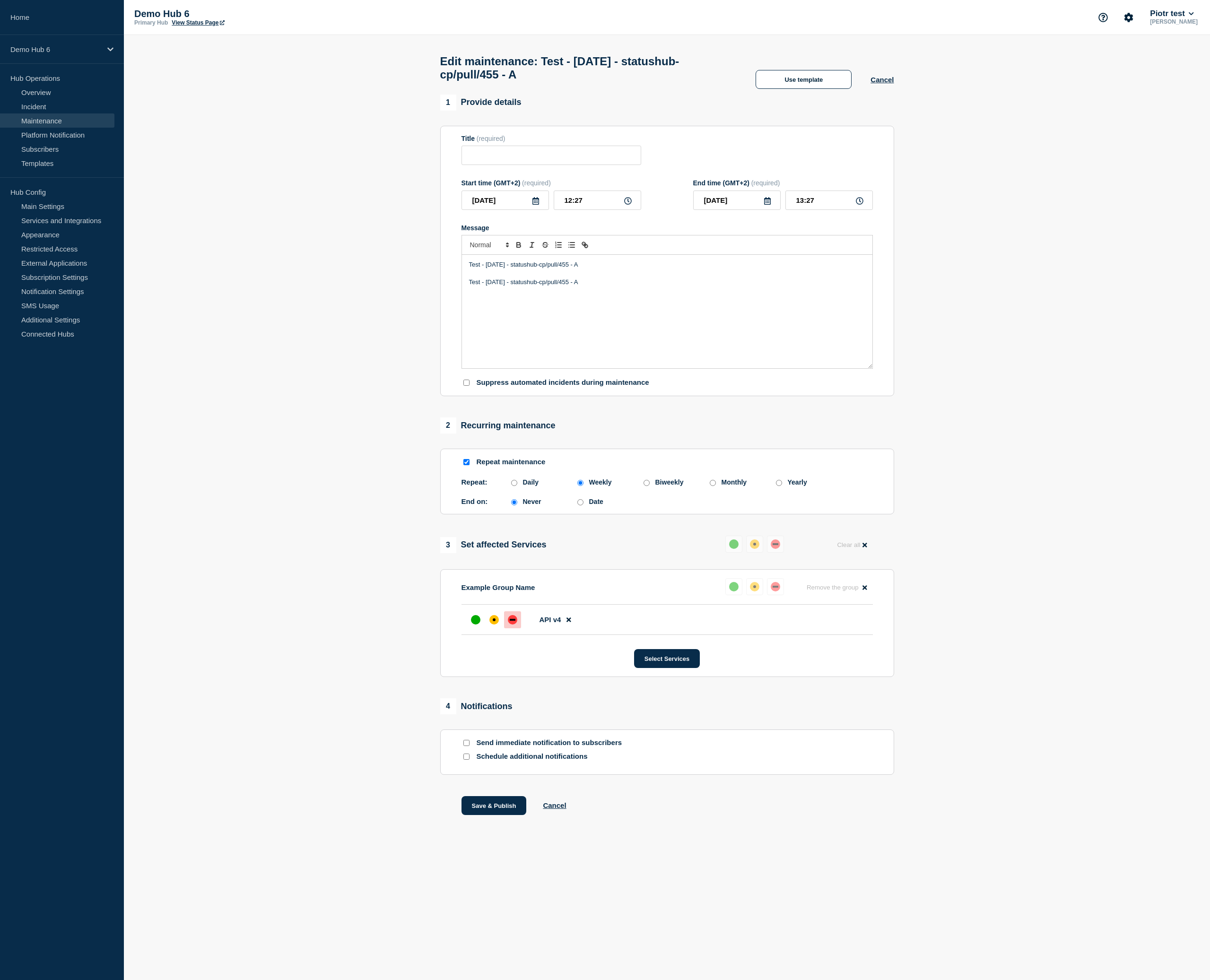
type input "Test - 2025-08-27 - statushub-cp/pull/455 - A"
type input "2025-09-24"
type input "12:27"
type input "2025-09-24"
type input "13:27"
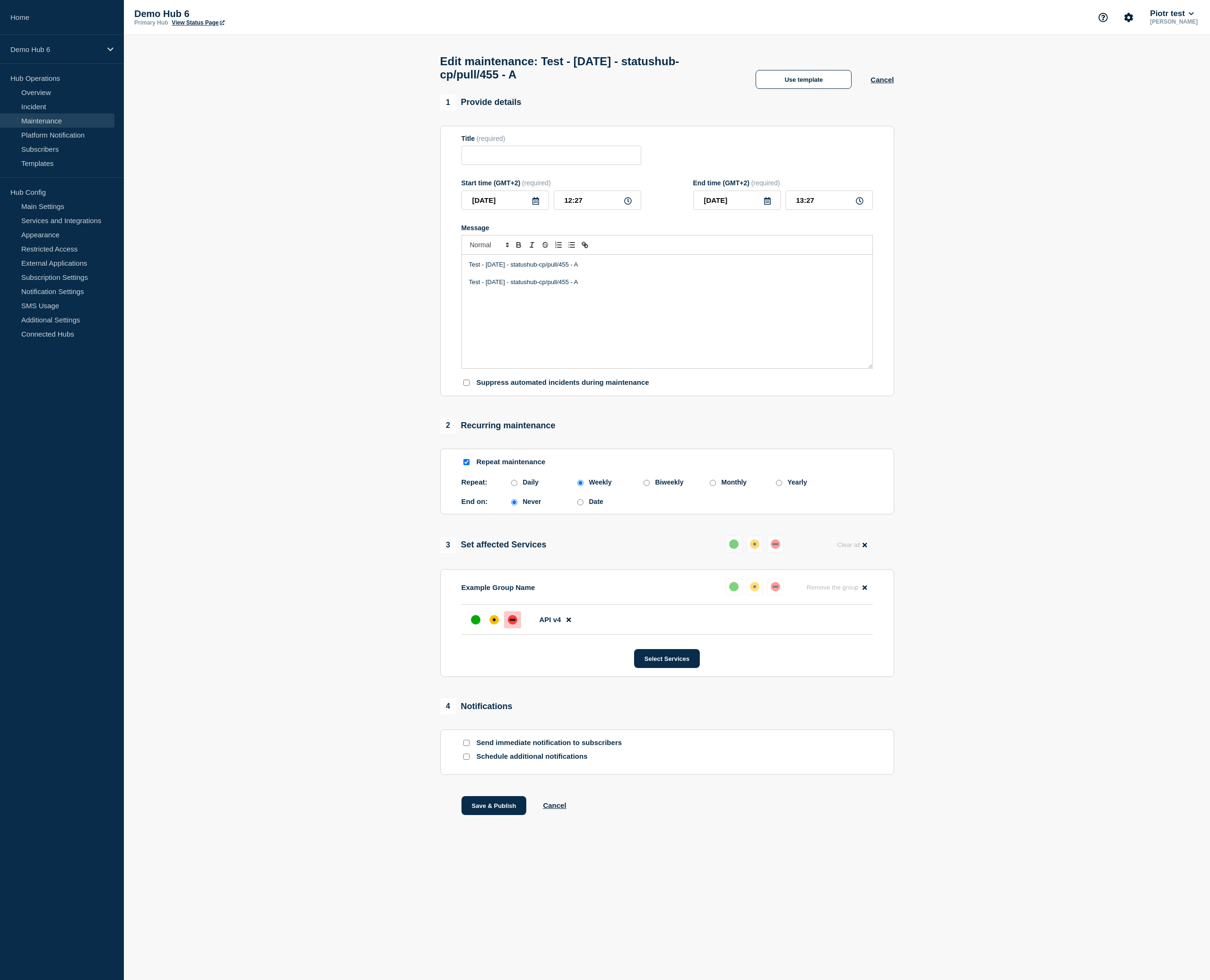
checkbox input "true"
checkbox input "false"
click at [558, 809] on button "Cancel" at bounding box center [554, 805] width 23 height 8
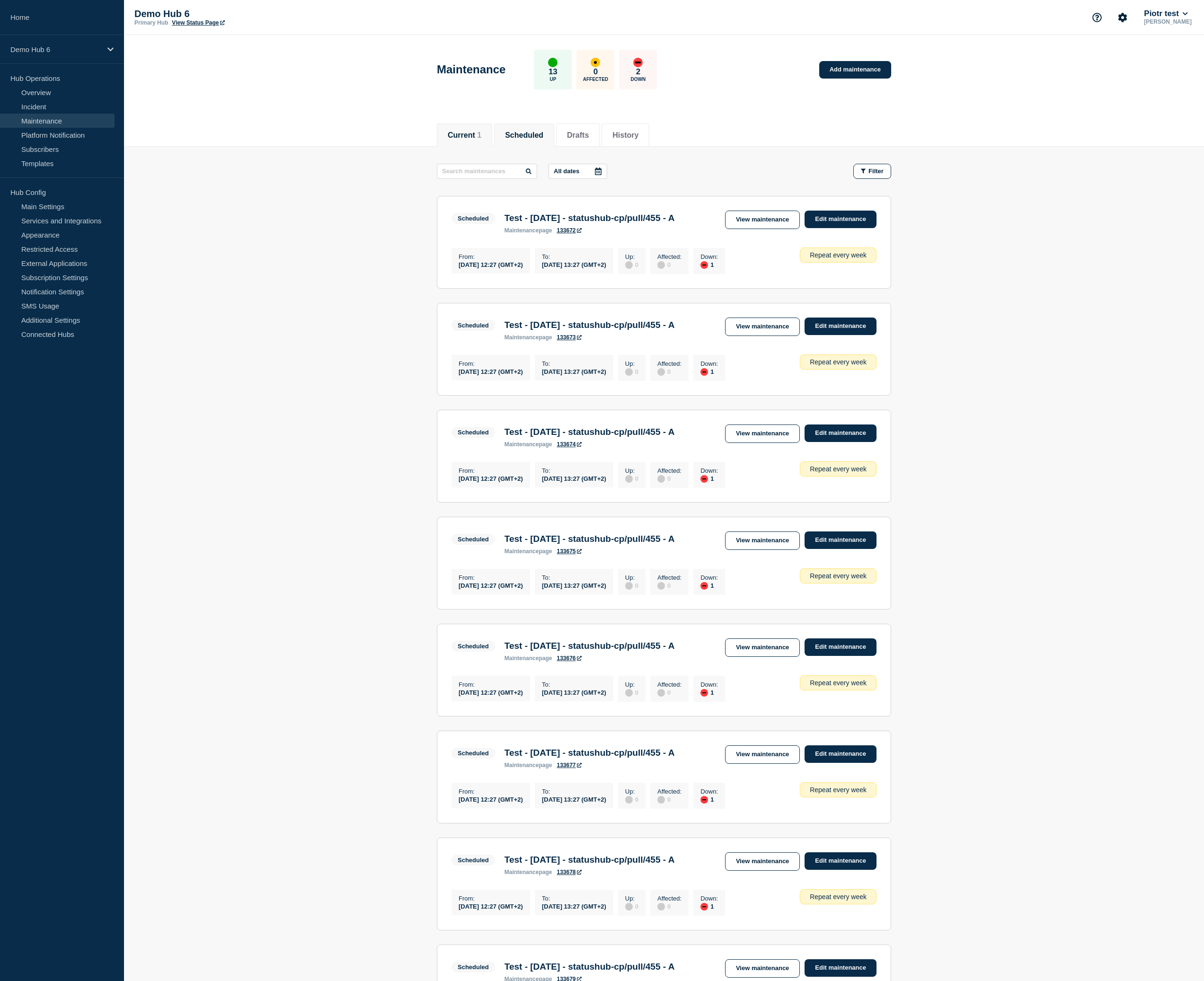
click at [474, 135] on button "Current 1" at bounding box center [464, 135] width 34 height 9
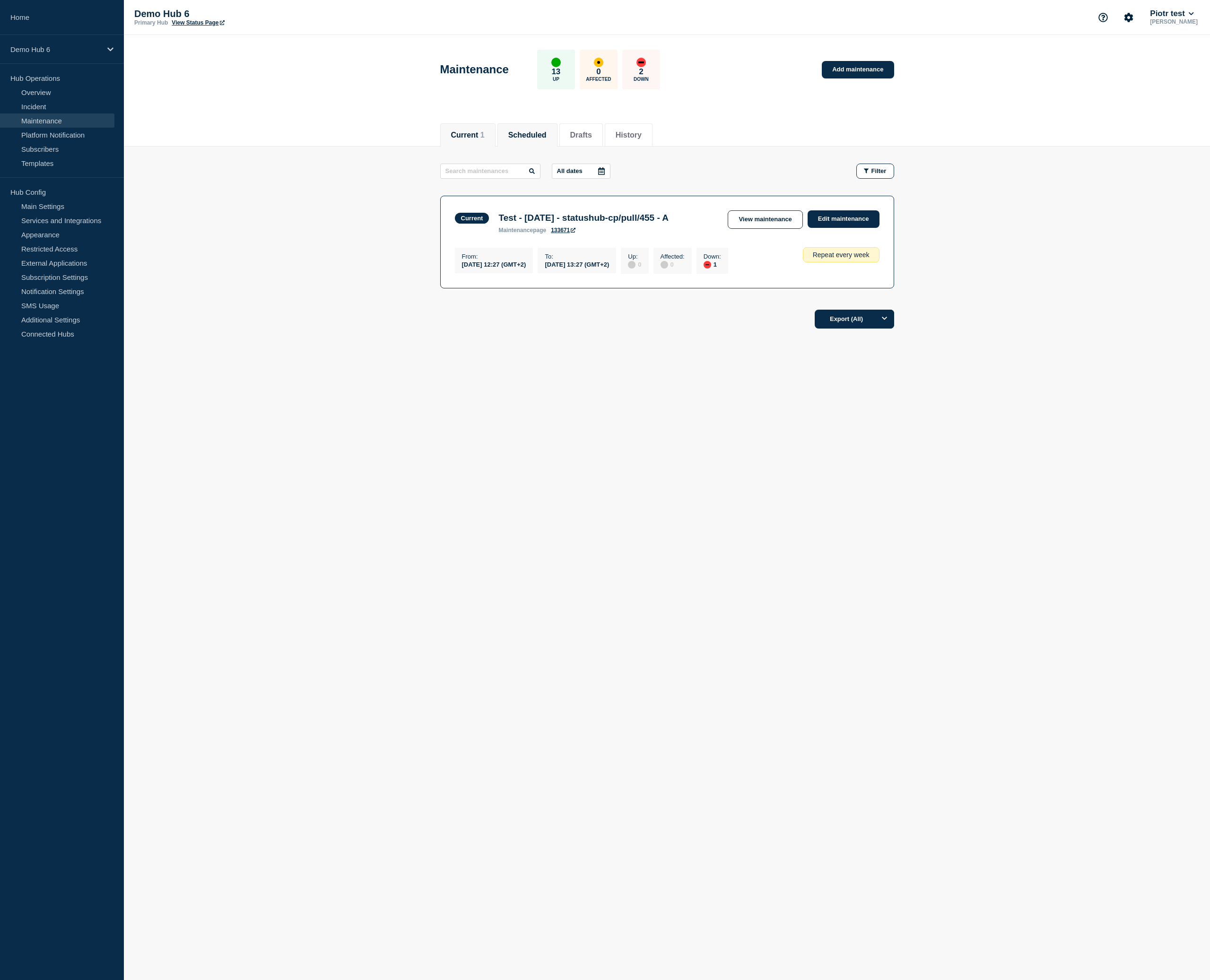
click at [524, 133] on button "Scheduled" at bounding box center [527, 135] width 38 height 9
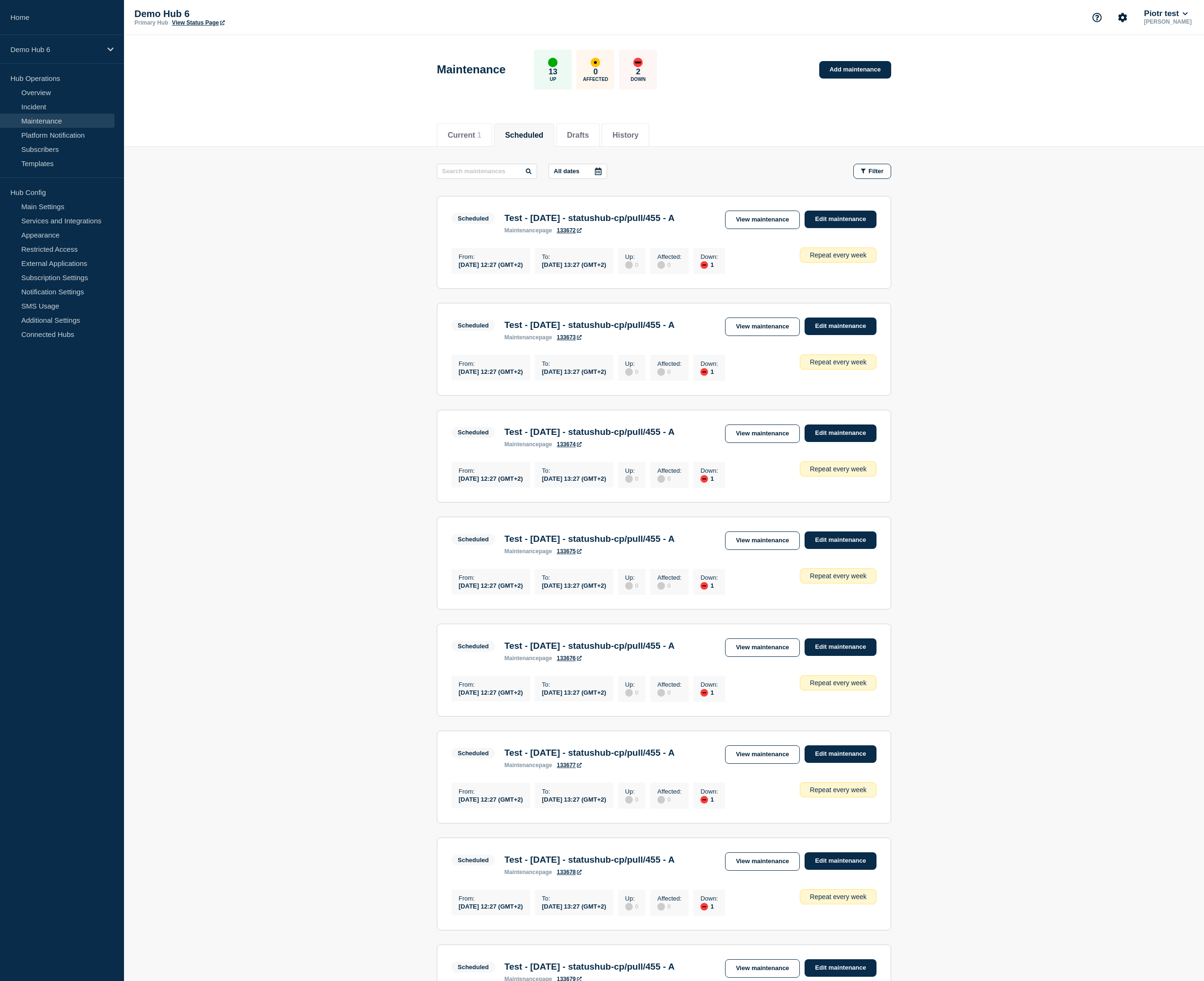
scroll to position [228, 0]
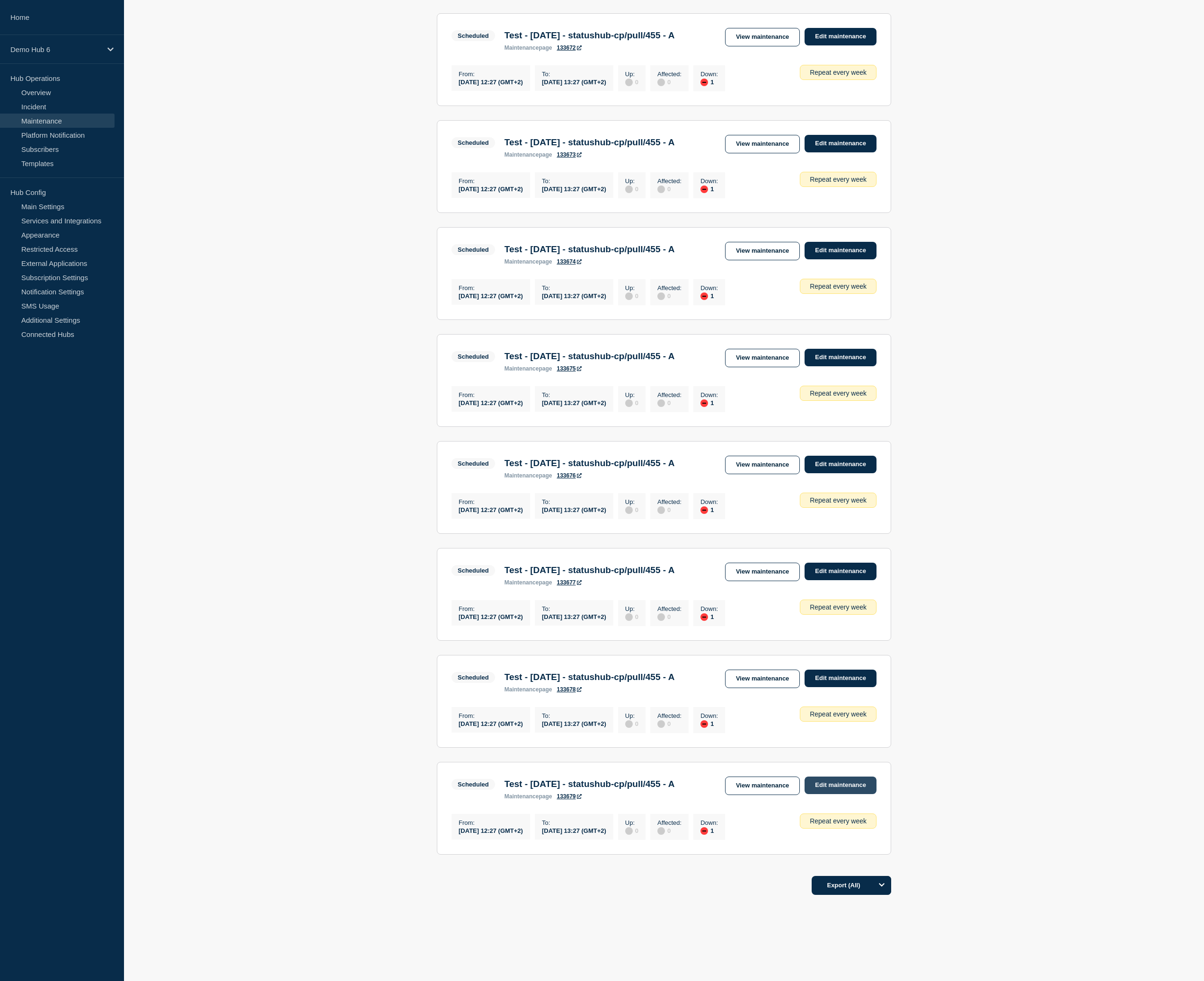
click at [826, 777] on link "Edit maintenance" at bounding box center [841, 785] width 72 height 18
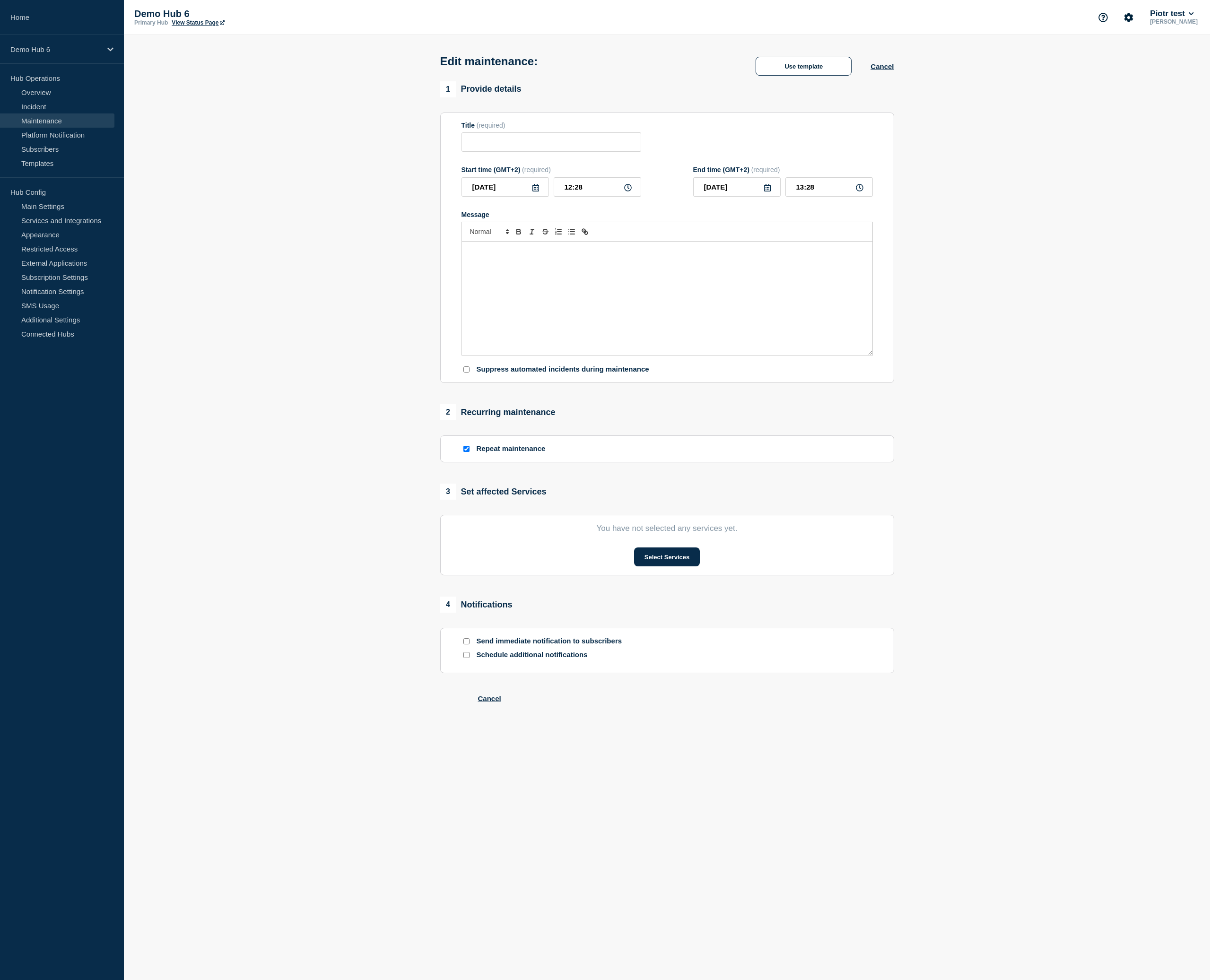
type input "Test - 2025-08-27 - statushub-cp/pull/455 - A"
type input "2025-10-22"
type input "12:27"
type input "2025-10-22"
type input "13:27"
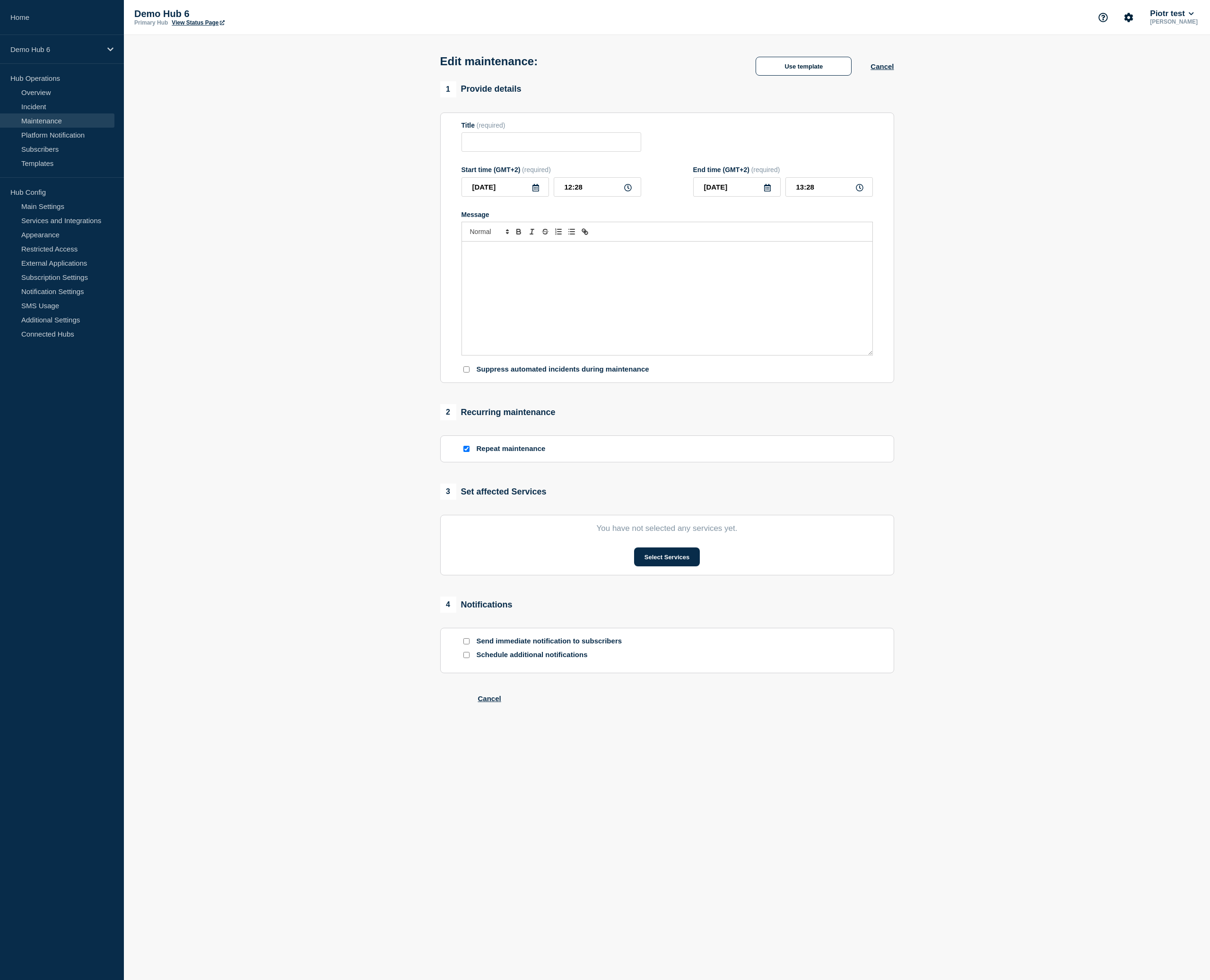
checkbox input "true"
checkbox input "false"
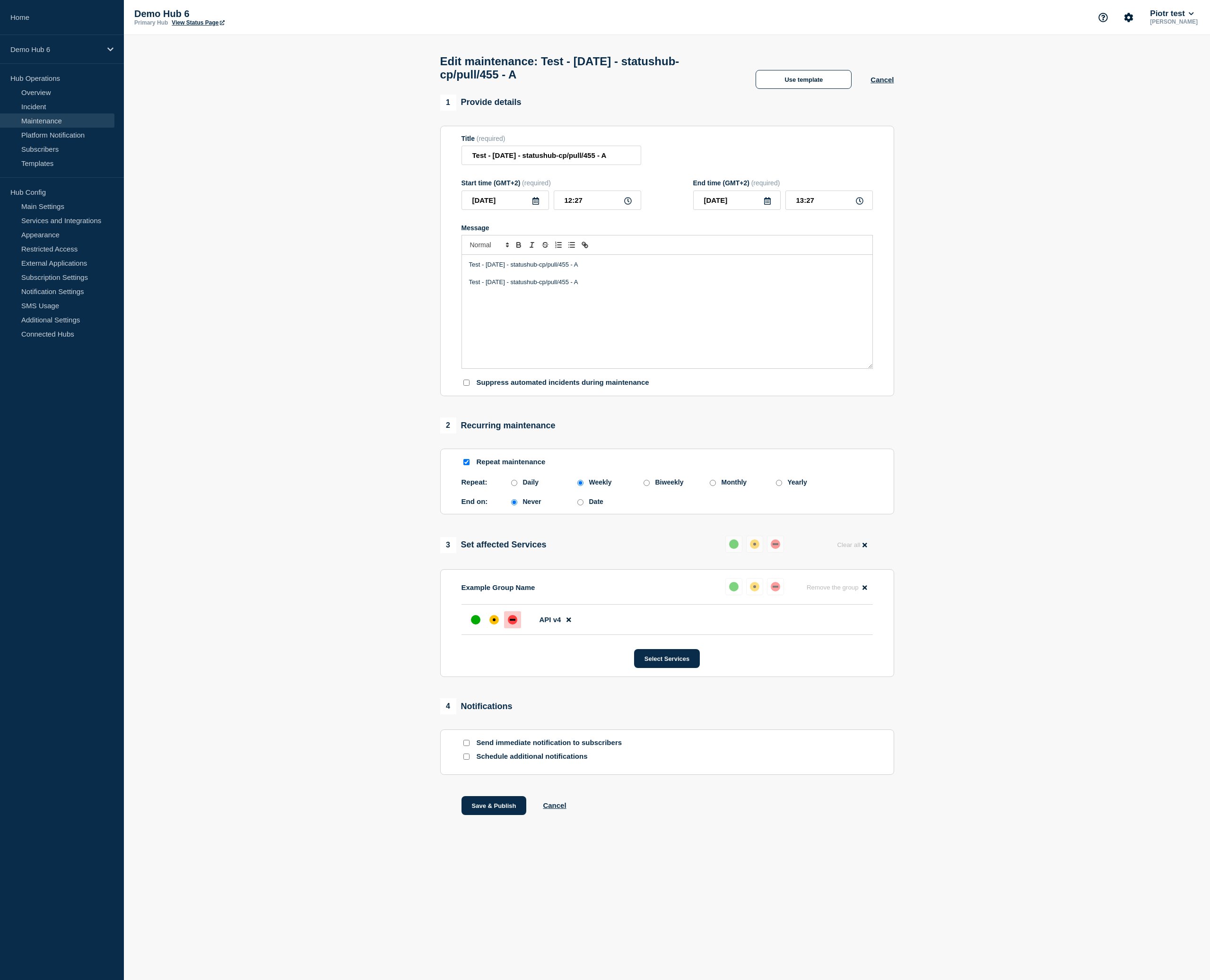
click at [549, 278] on p "Message" at bounding box center [667, 274] width 396 height 9
click at [501, 815] on button "Save & Publish" at bounding box center [494, 806] width 65 height 19
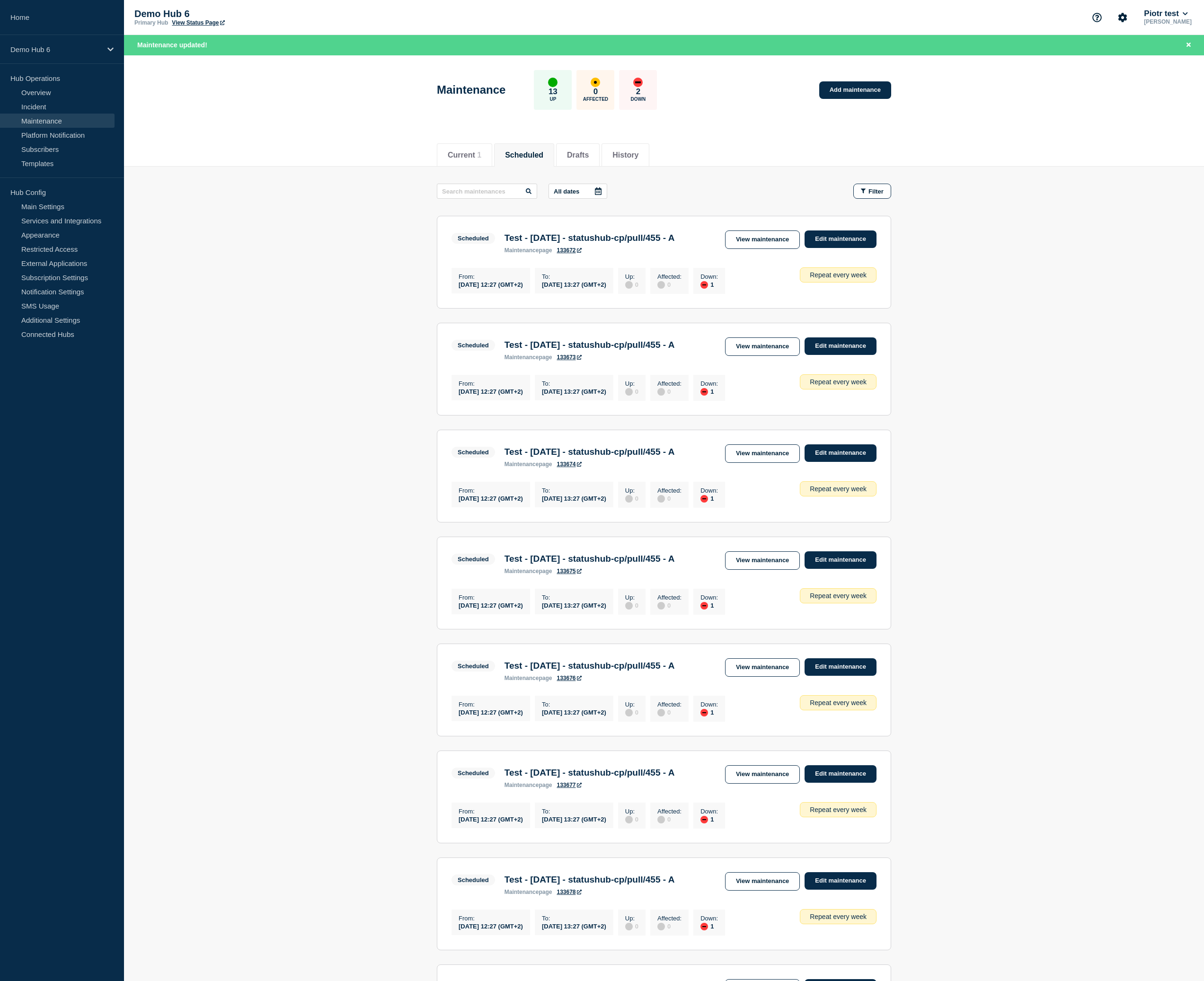
scroll to position [248, 0]
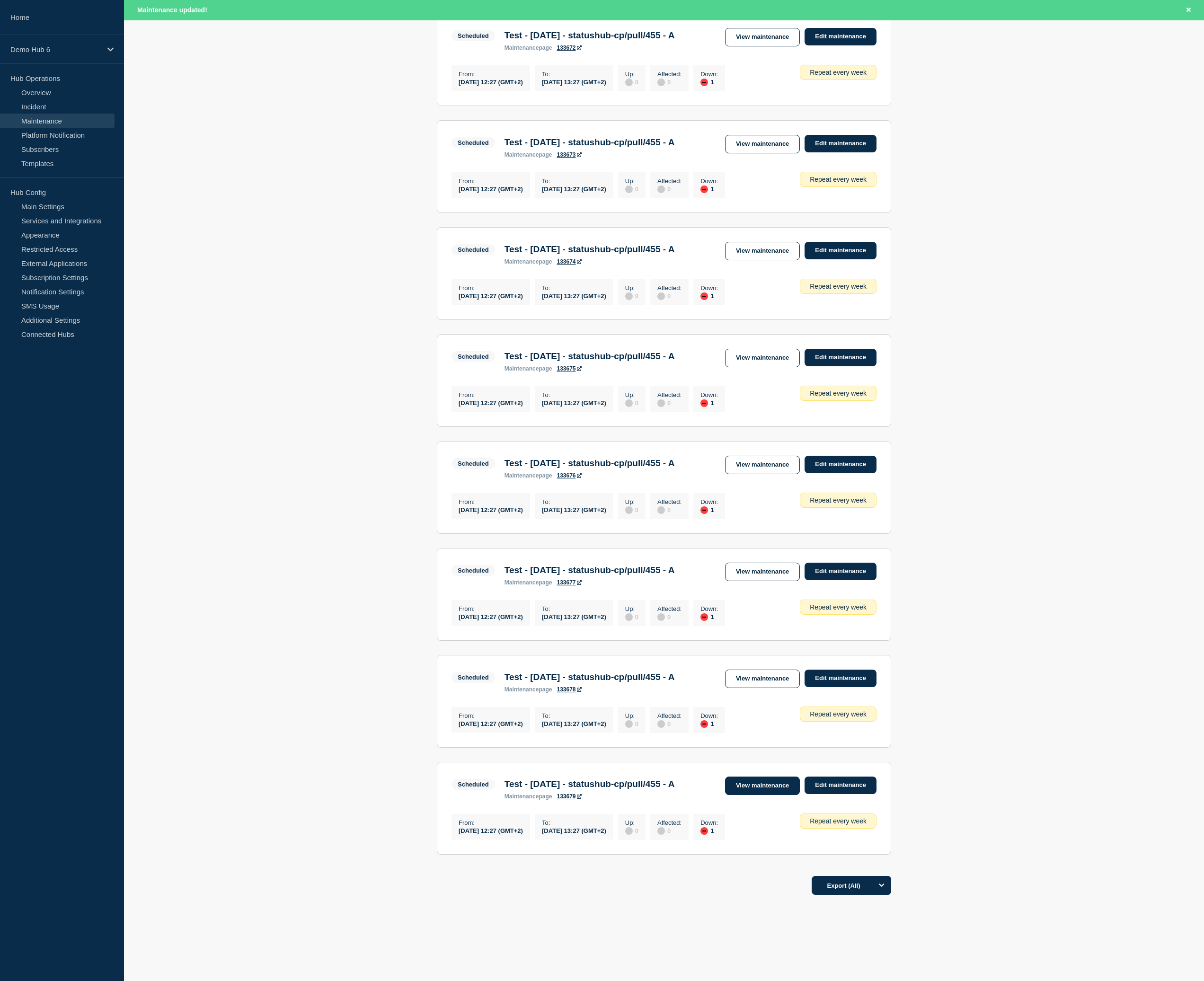
click at [772, 780] on link "View maintenance" at bounding box center [763, 786] width 75 height 18
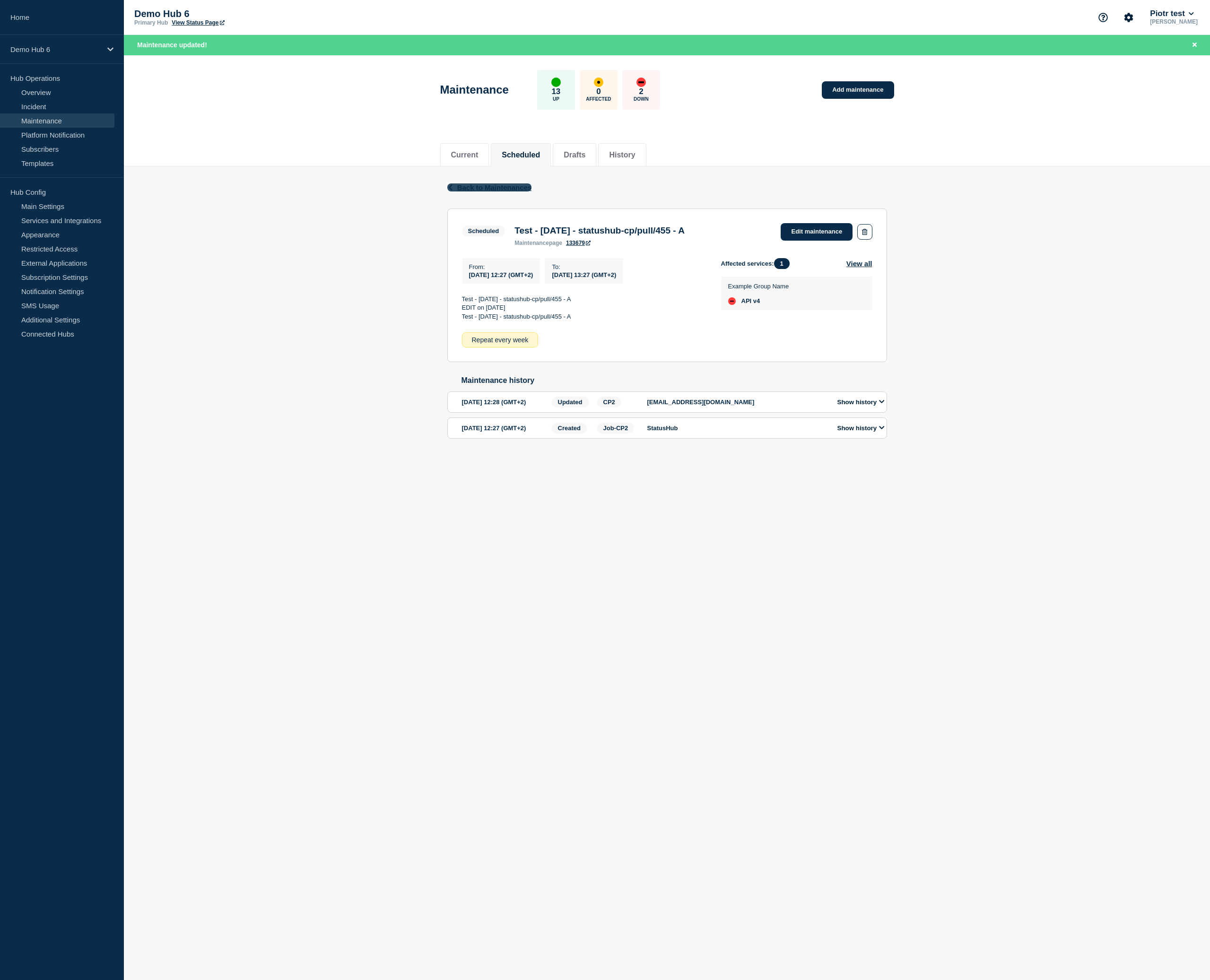
click at [514, 188] on span "Back to Maintenances" at bounding box center [495, 187] width 75 height 8
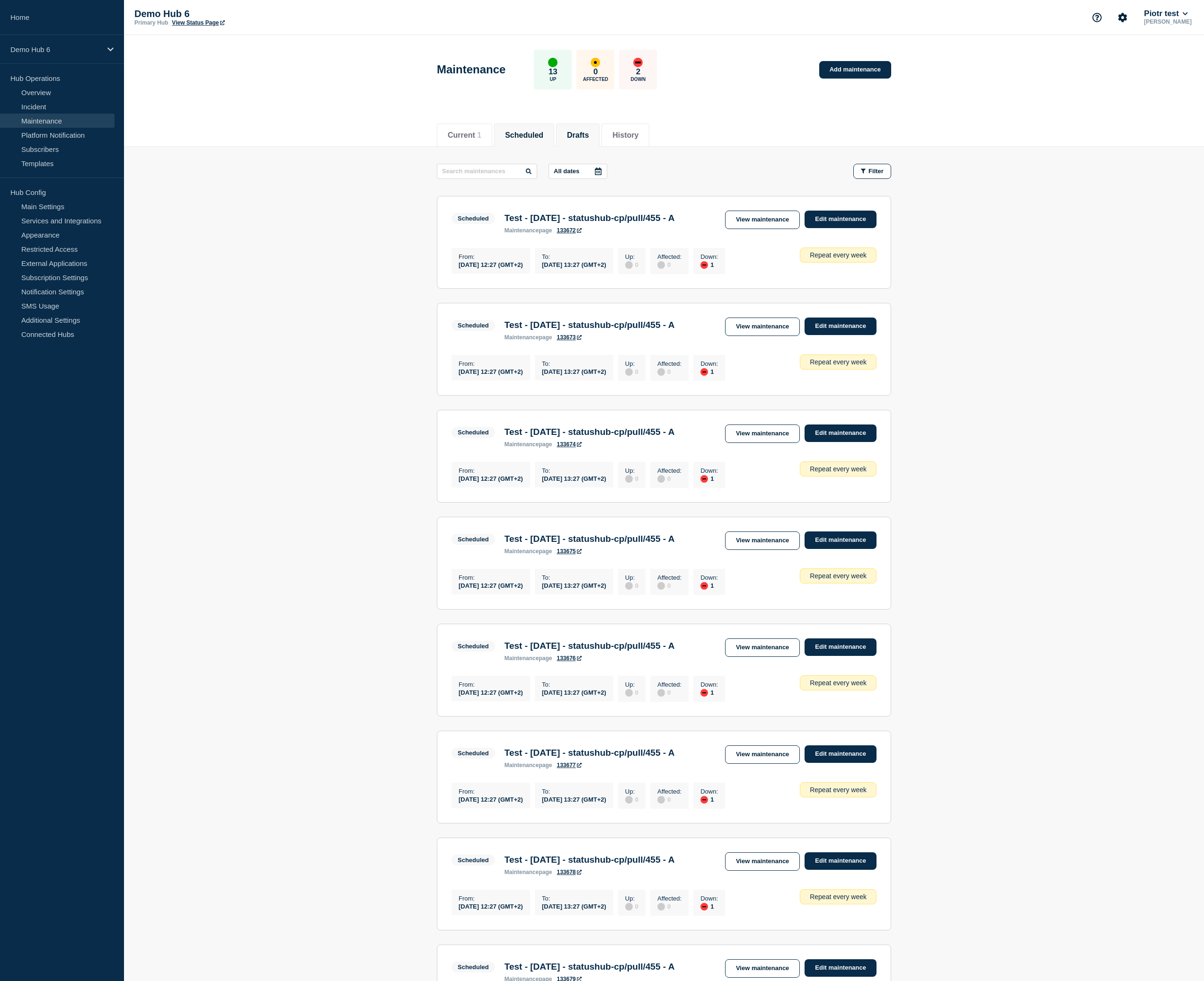
click at [572, 124] on li "Drafts" at bounding box center [578, 135] width 44 height 23
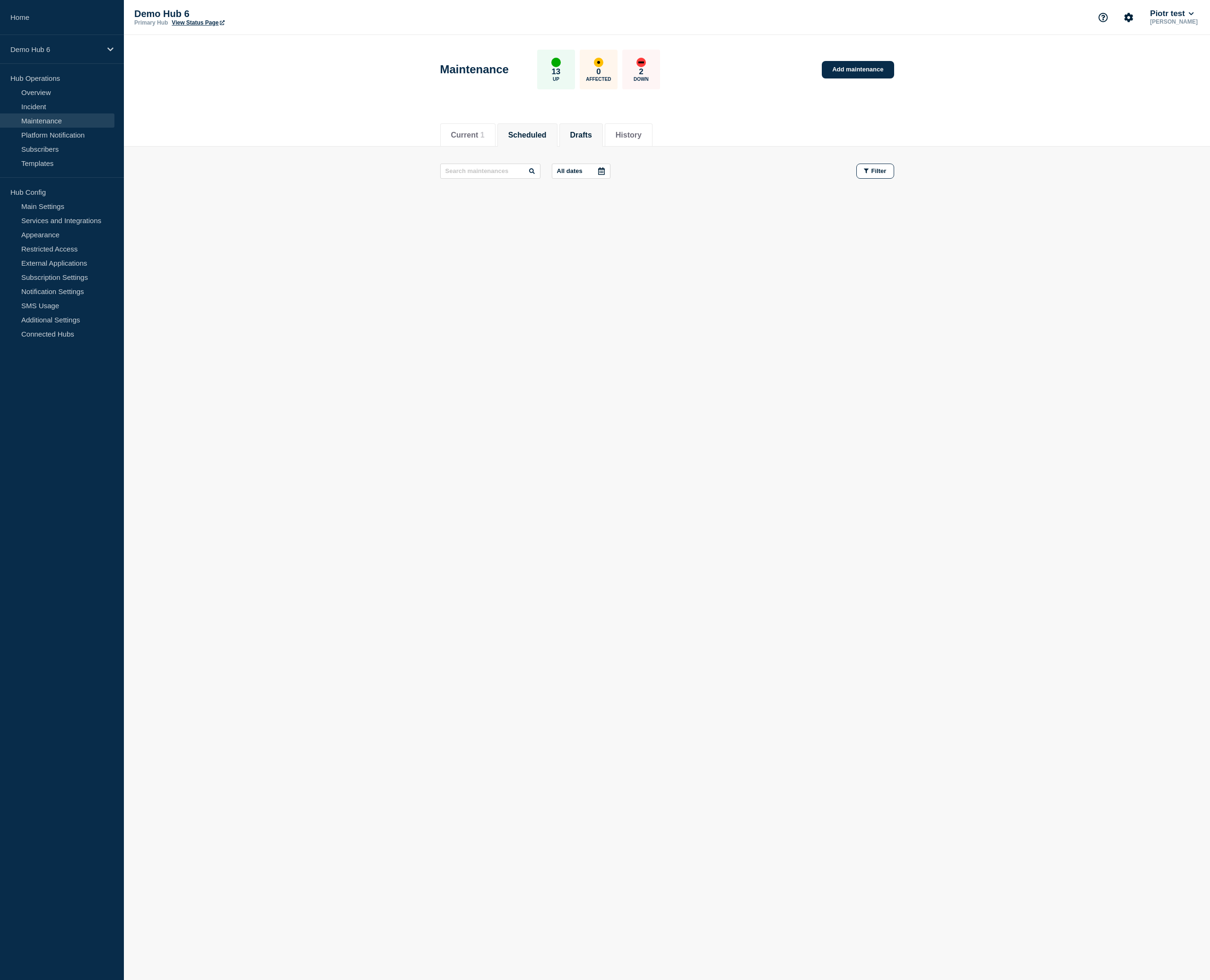
click at [522, 136] on button "Scheduled" at bounding box center [527, 135] width 38 height 9
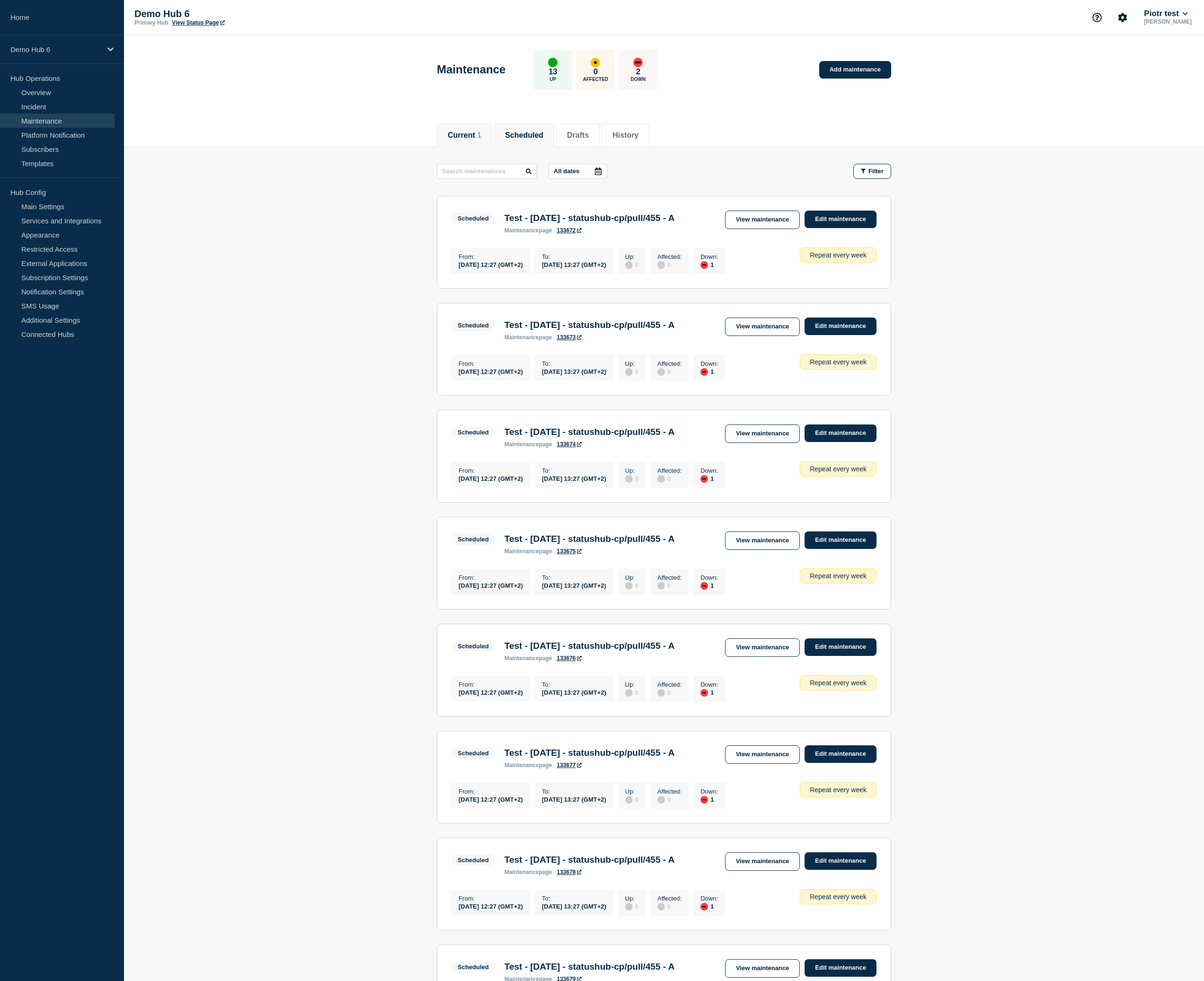
click at [473, 138] on button "Current 1" at bounding box center [464, 135] width 34 height 9
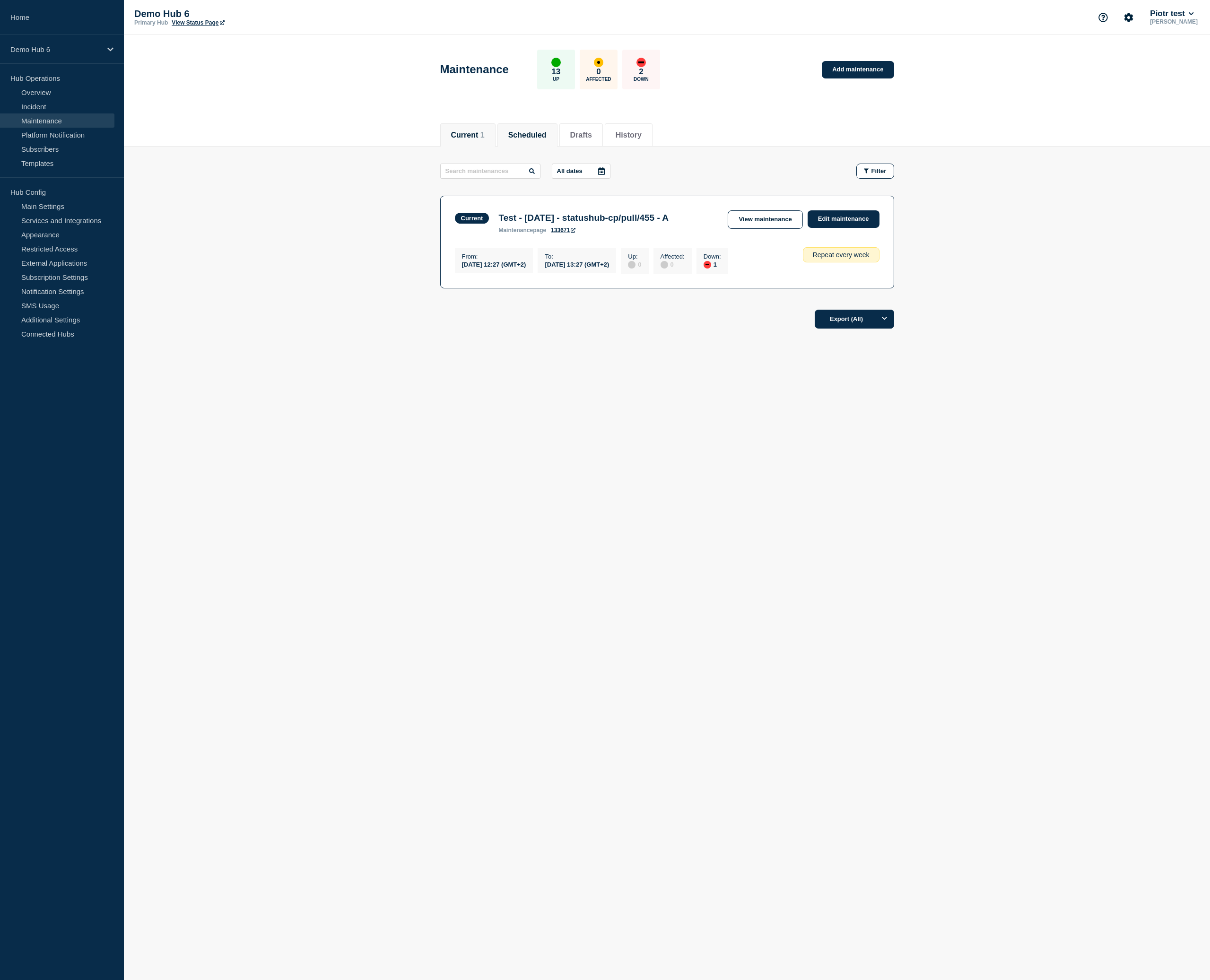
click at [512, 135] on button "Scheduled" at bounding box center [527, 135] width 38 height 9
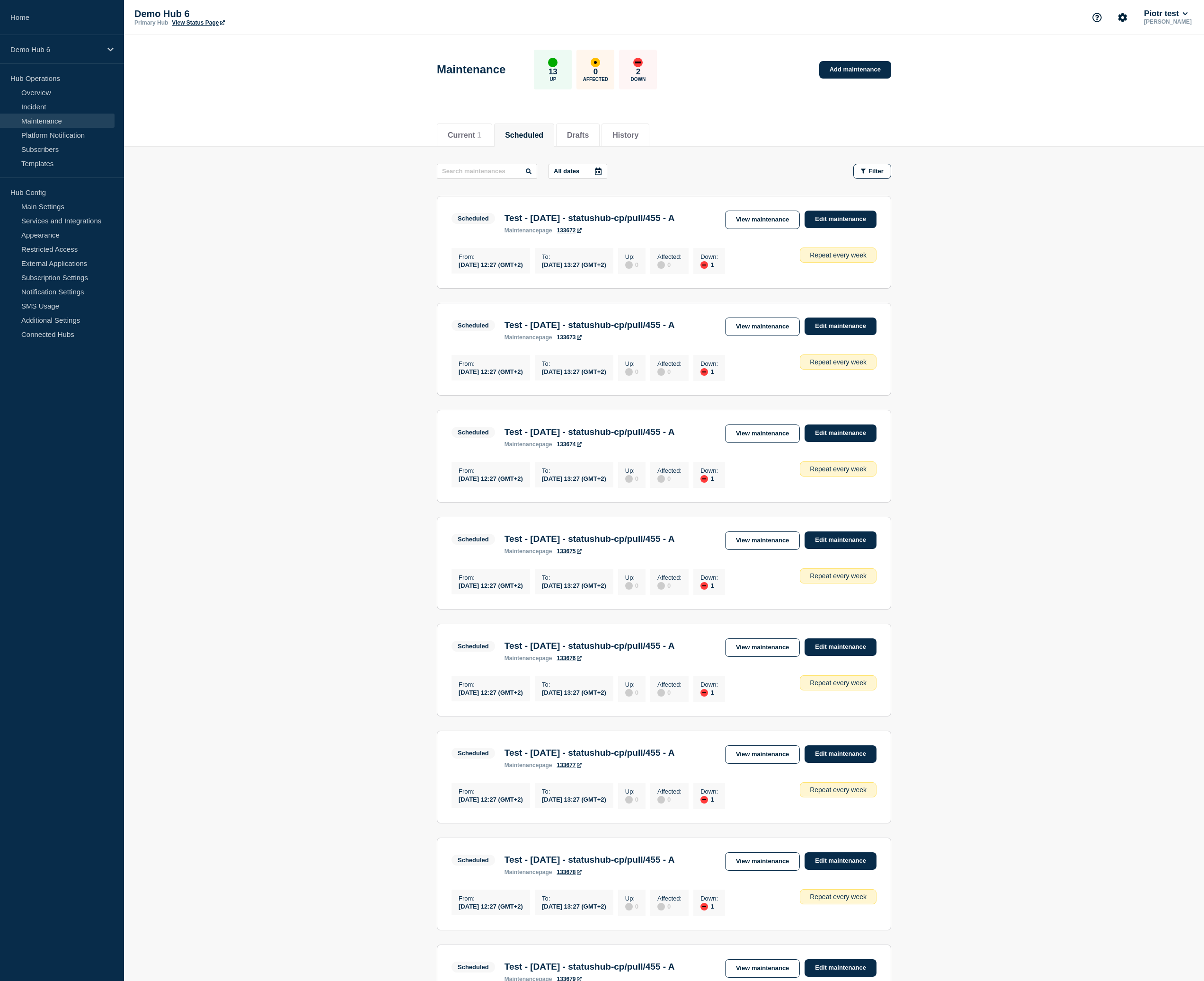
click at [322, 92] on header "Maintenance 13 Up 0 Affected 2 Down Add maintenance" at bounding box center [664, 74] width 1080 height 79
